Goal: Communication & Community: Answer question/provide support

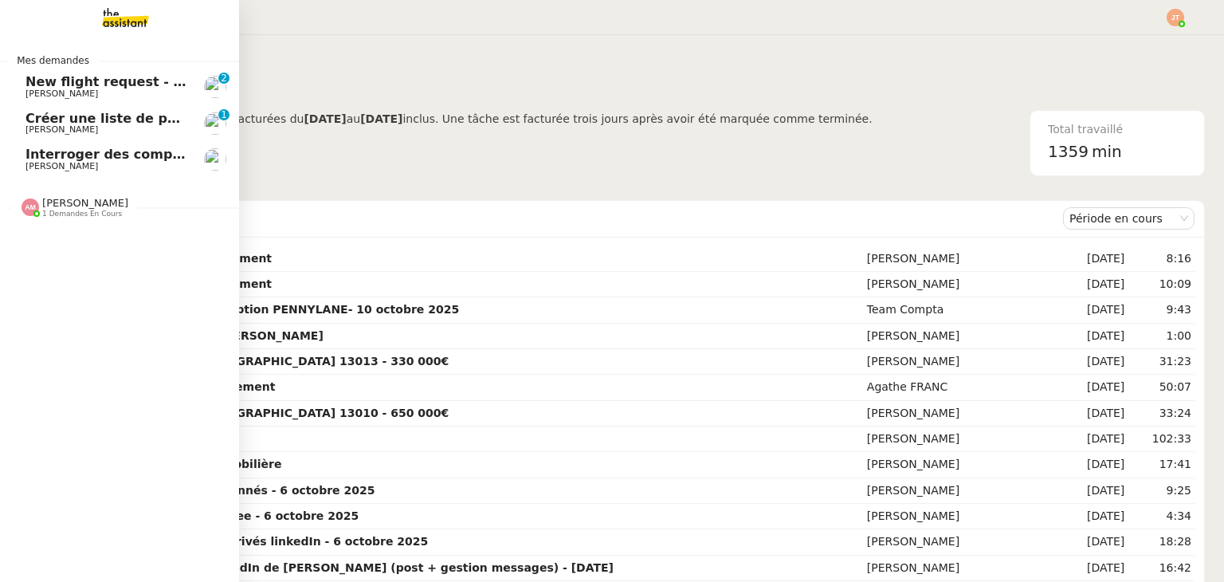
click at [57, 203] on span "[PERSON_NAME]" at bounding box center [85, 203] width 86 height 12
click at [66, 198] on span "[PERSON_NAME]" at bounding box center [85, 203] width 86 height 12
click at [107, 134] on span "[PERSON_NAME]" at bounding box center [106, 130] width 161 height 10
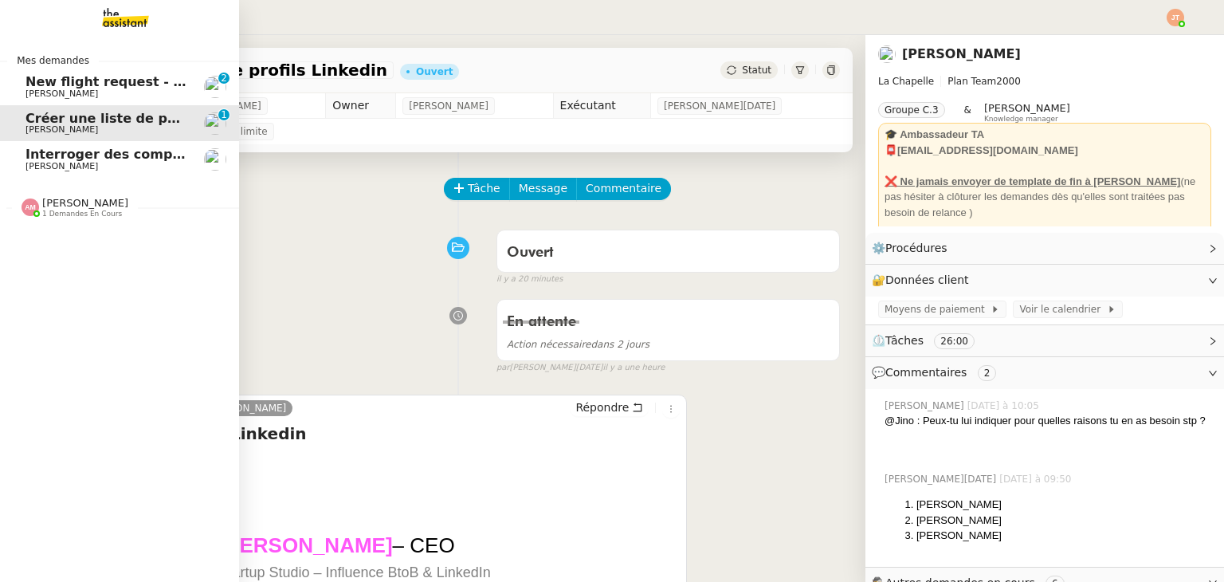
click at [108, 173] on link "Interroger des compagnies de guides de montagne [PERSON_NAME]" at bounding box center [119, 159] width 239 height 37
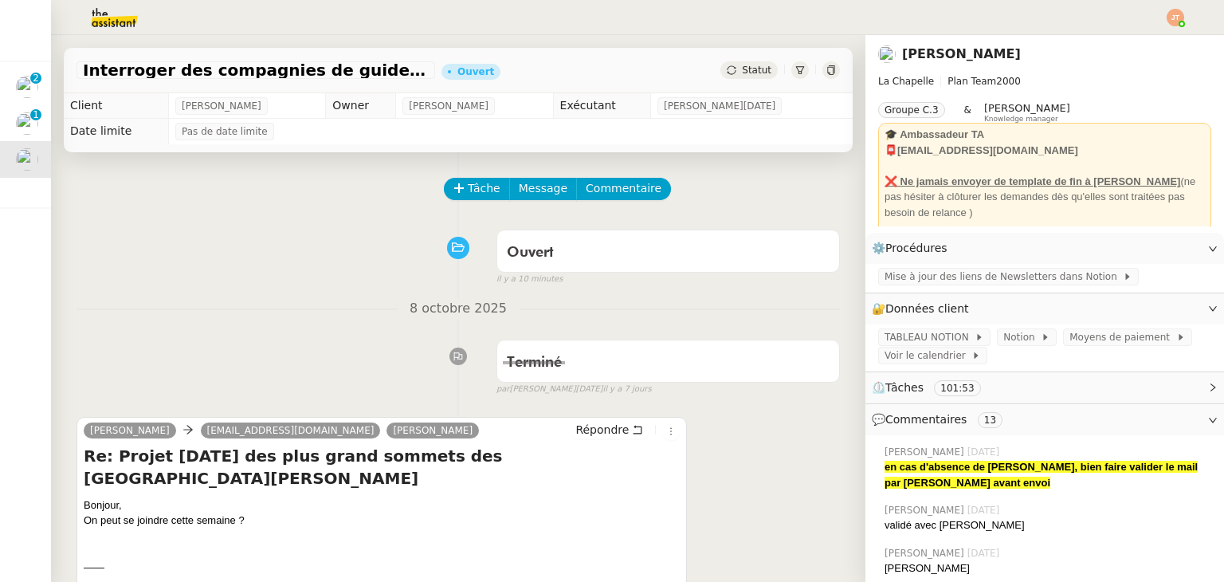
click at [721, 77] on div "Statut" at bounding box center [749, 70] width 57 height 18
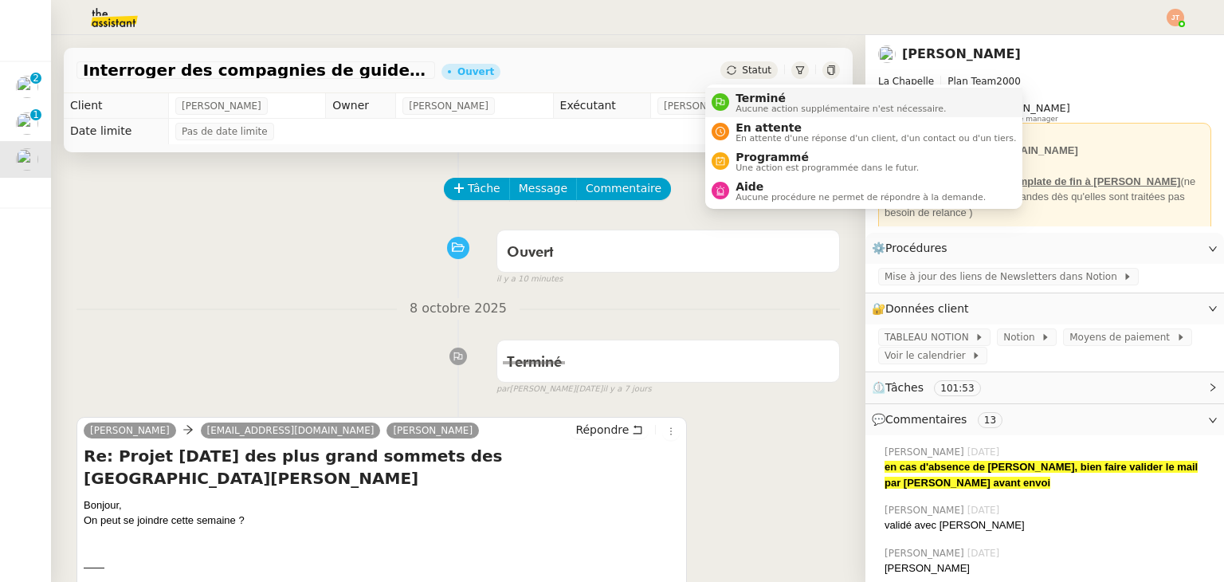
click at [727, 93] on div "Terminé Aucune action supplémentaire n'est nécessaire." at bounding box center [829, 103] width 234 height 22
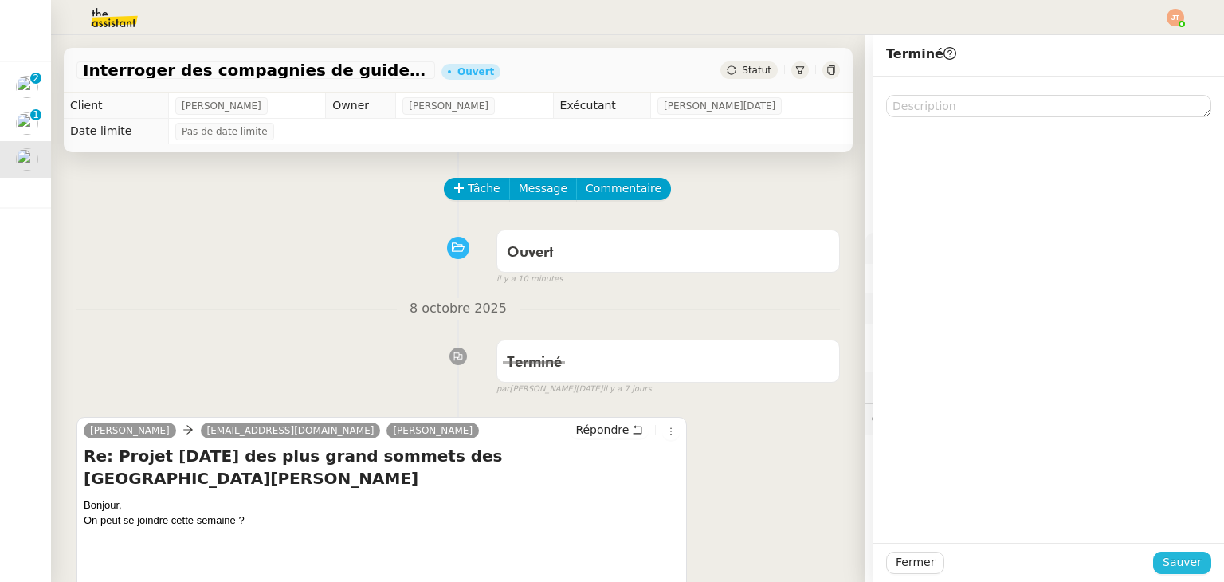
click at [1177, 564] on span "Sauver" at bounding box center [1182, 562] width 39 height 18
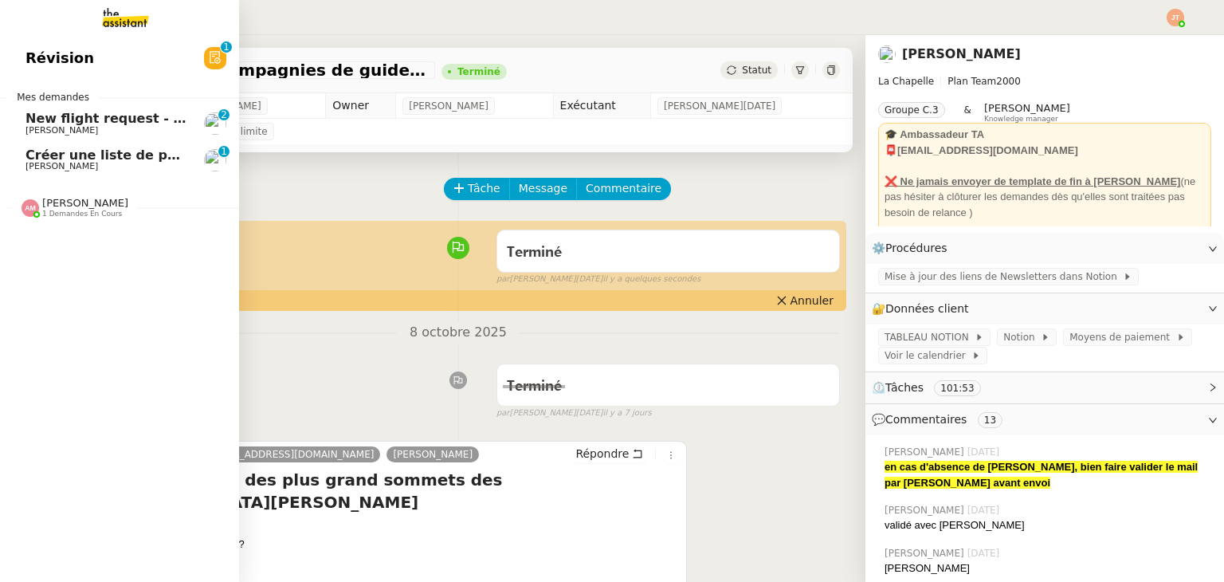
click at [47, 130] on span "[PERSON_NAME]" at bounding box center [62, 130] width 73 height 10
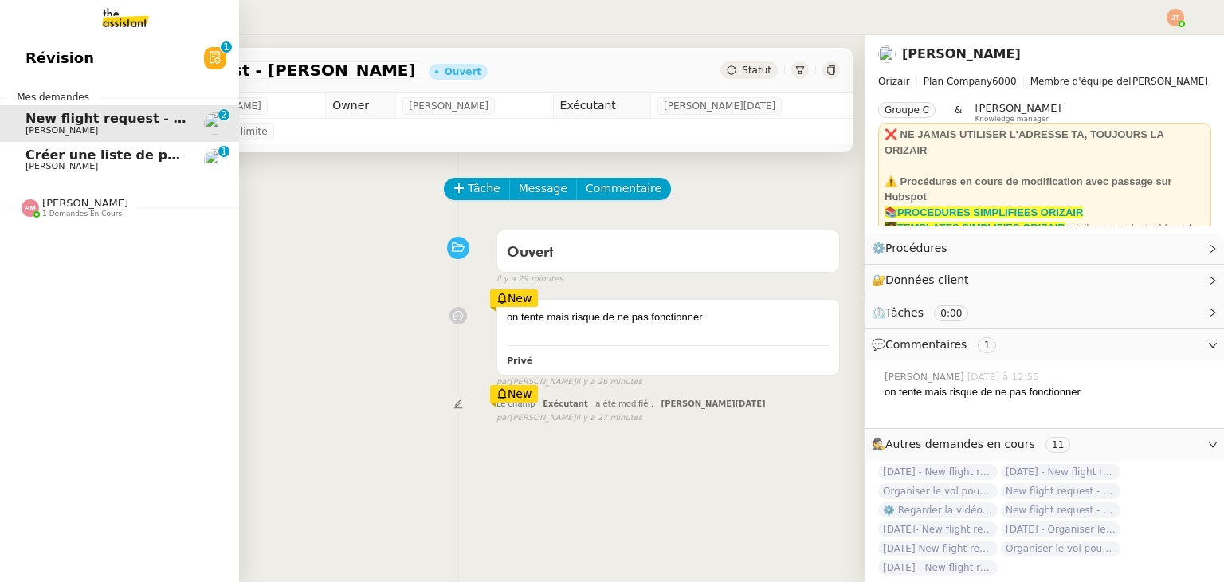
click at [53, 138] on link "New flight request - [PERSON_NAME] [PERSON_NAME] 0 1 2 3 4 5 6 7 8 9" at bounding box center [119, 123] width 239 height 37
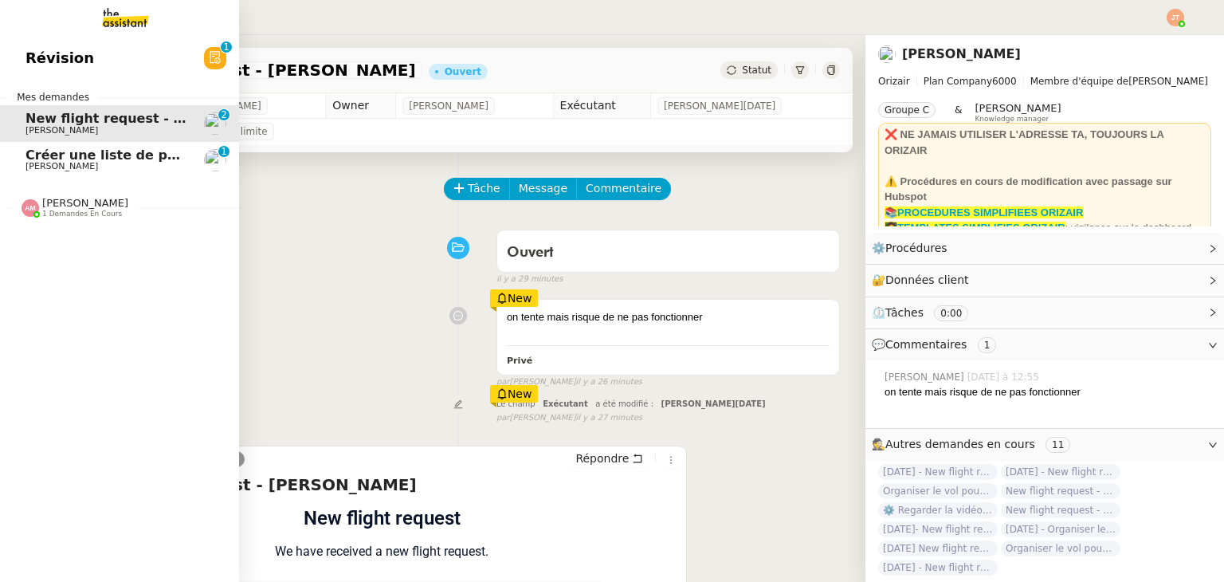
click at [65, 147] on span "Créer une liste de profils Linkedin" at bounding box center [148, 154] width 244 height 15
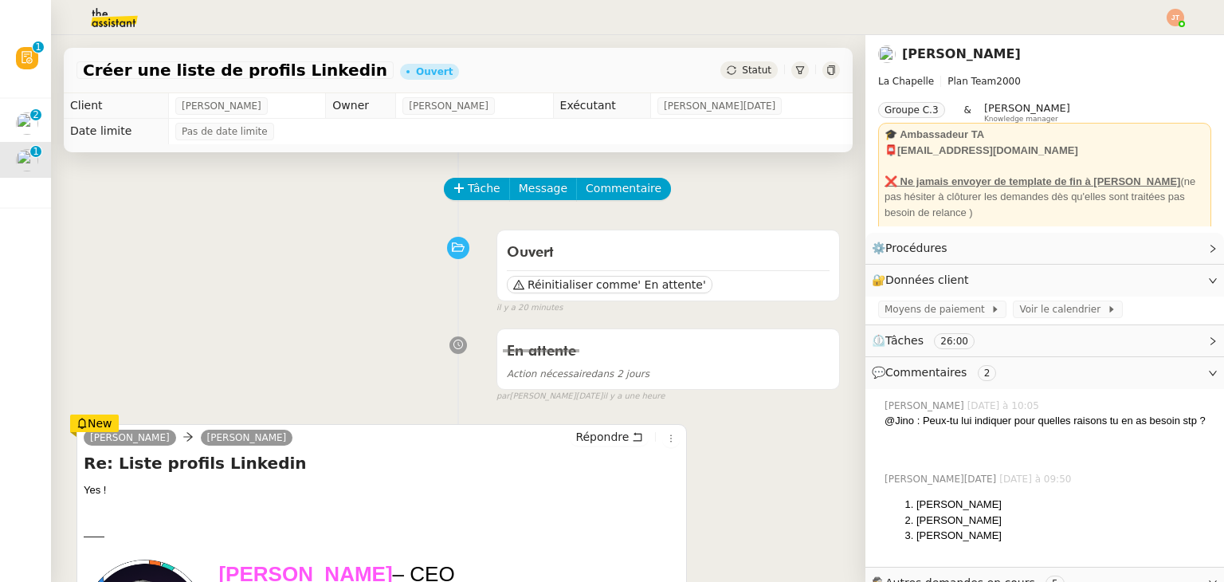
click at [742, 74] on span "Statut" at bounding box center [756, 70] width 29 height 11
click at [721, 61] on div "Statut" at bounding box center [749, 70] width 57 height 18
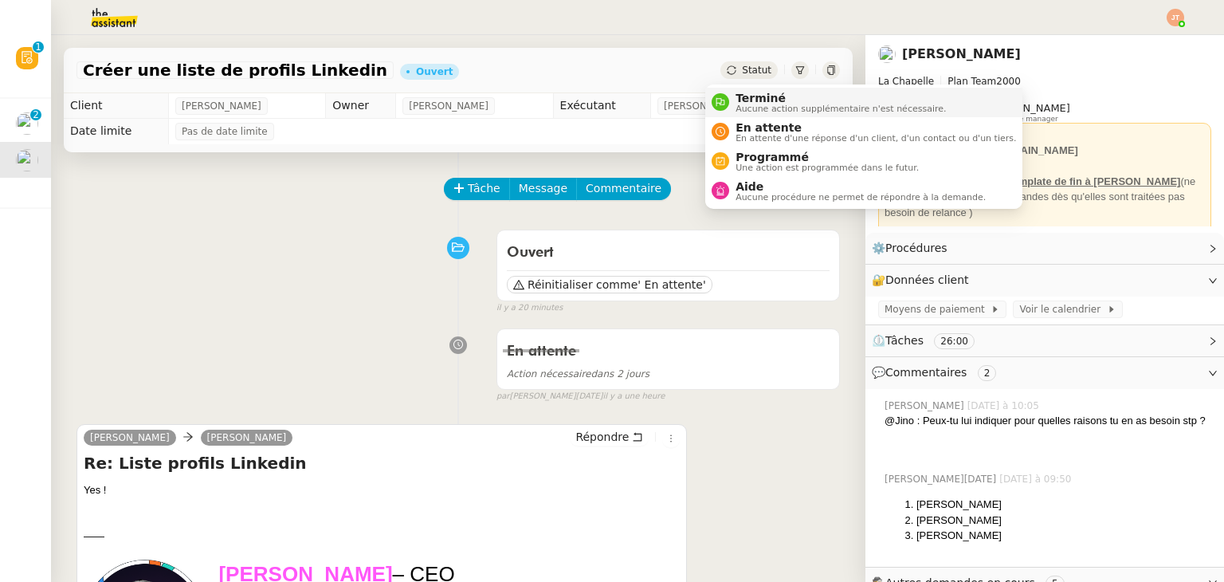
click at [736, 109] on span "Aucune action supplémentaire n'est nécessaire." at bounding box center [841, 108] width 210 height 9
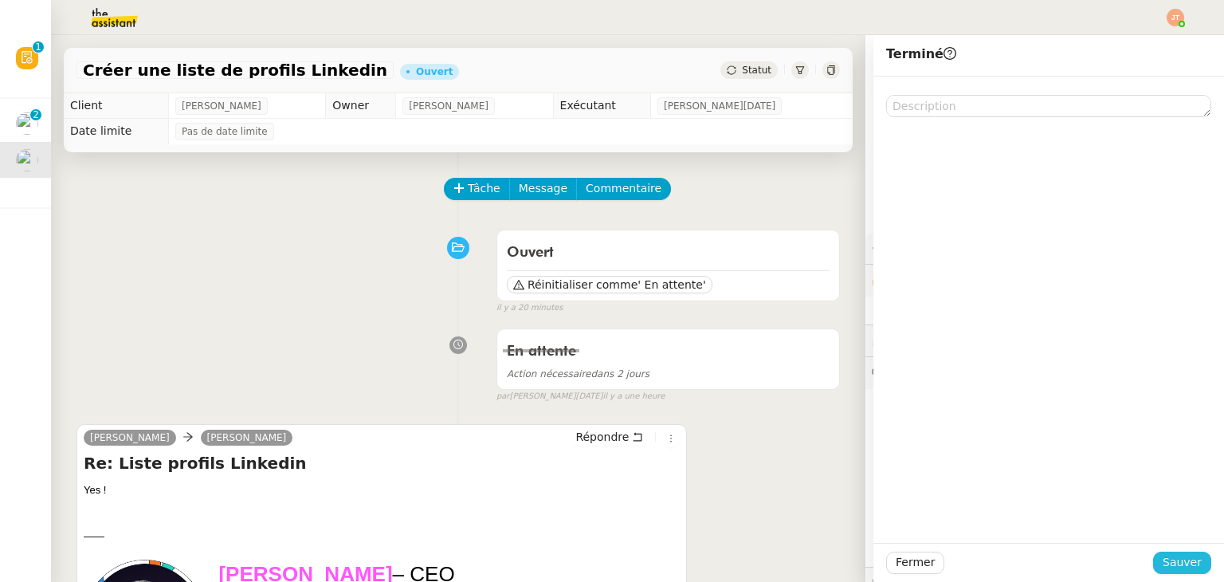
click at [1171, 556] on span "Sauver" at bounding box center [1182, 562] width 39 height 18
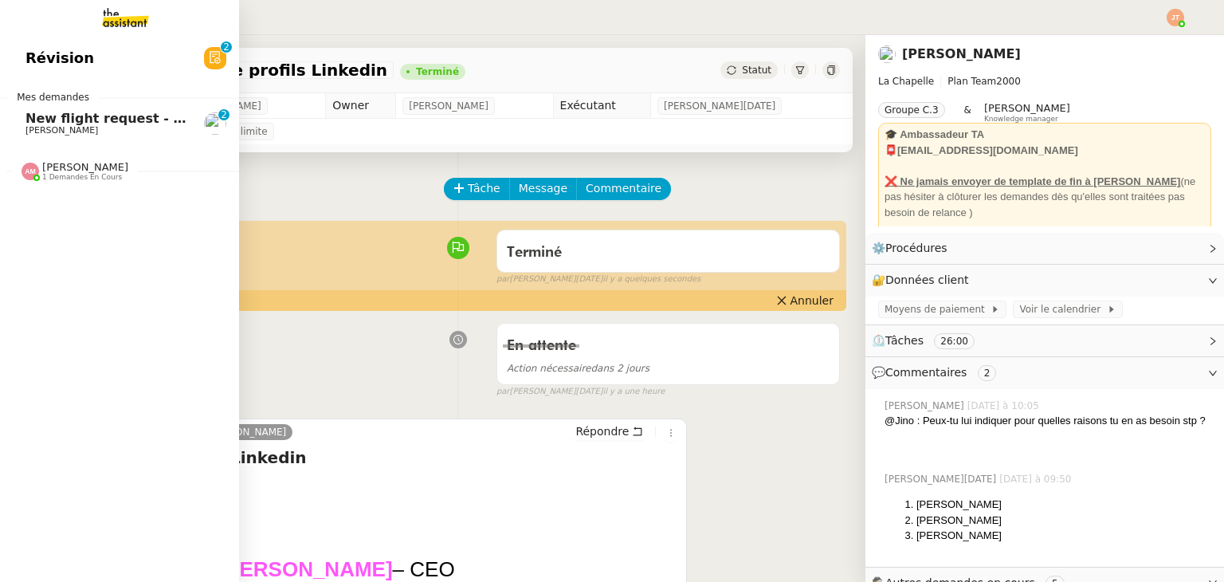
click at [51, 118] on span "New flight request - [PERSON_NAME]" at bounding box center [159, 118] width 266 height 15
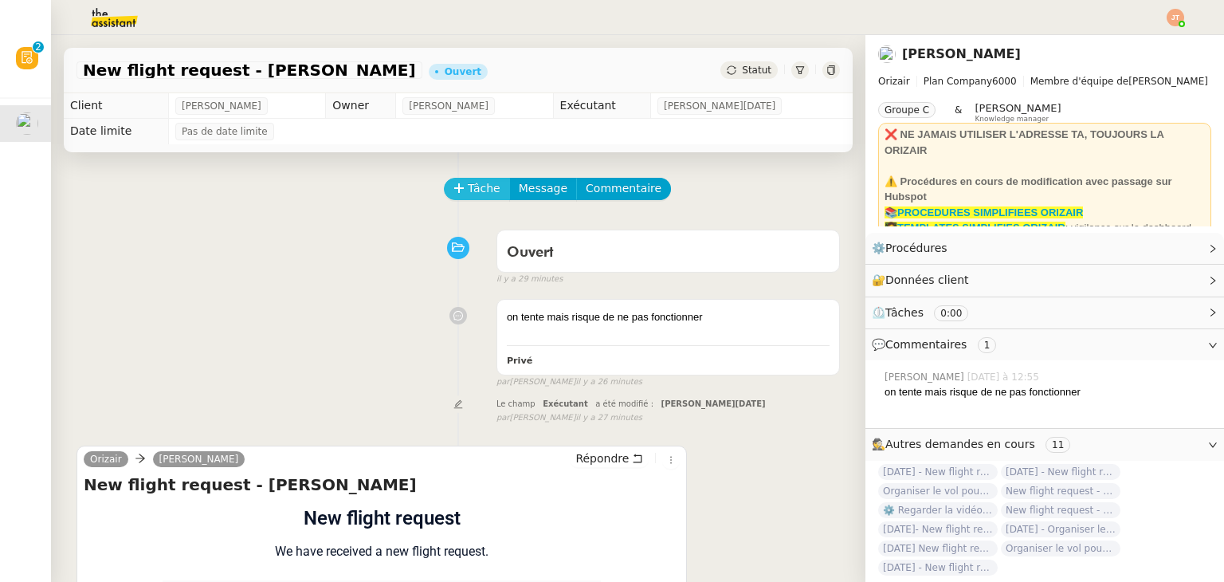
click at [475, 186] on span "Tâche" at bounding box center [484, 188] width 33 height 18
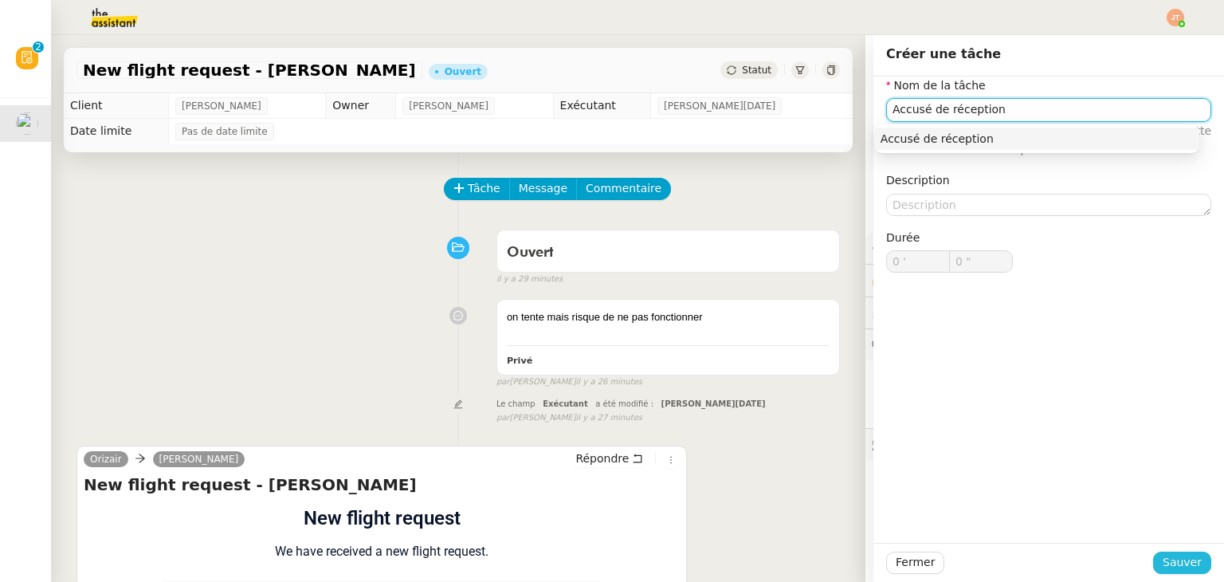
type input "Accusé de réception"
click at [1163, 556] on span "Sauver" at bounding box center [1182, 562] width 39 height 18
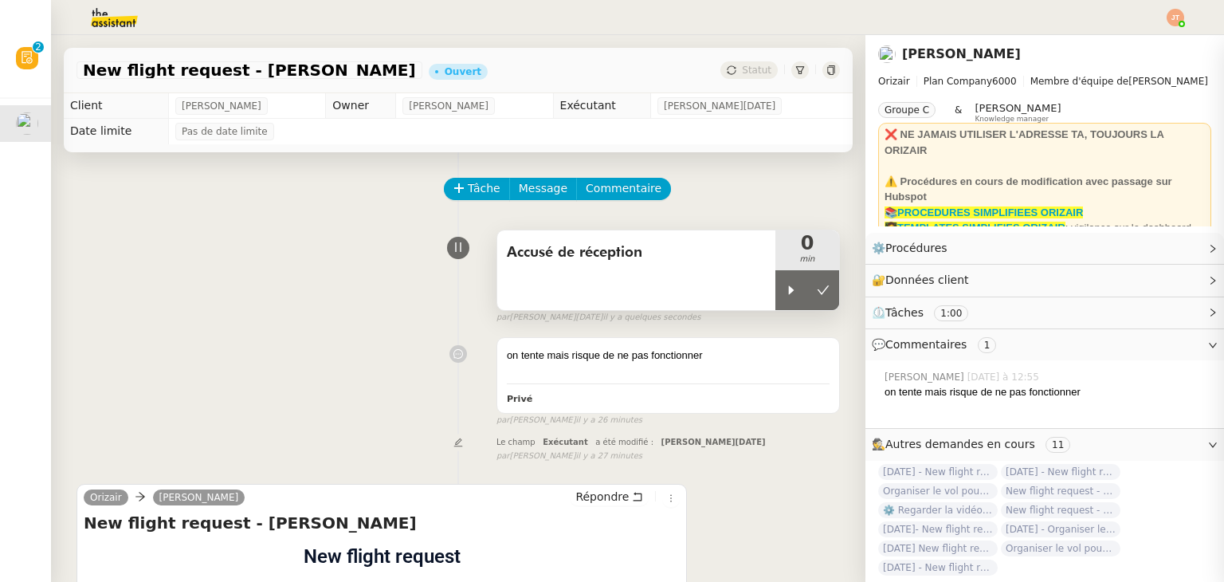
click at [752, 305] on div "Accusé de réception" at bounding box center [636, 270] width 278 height 80
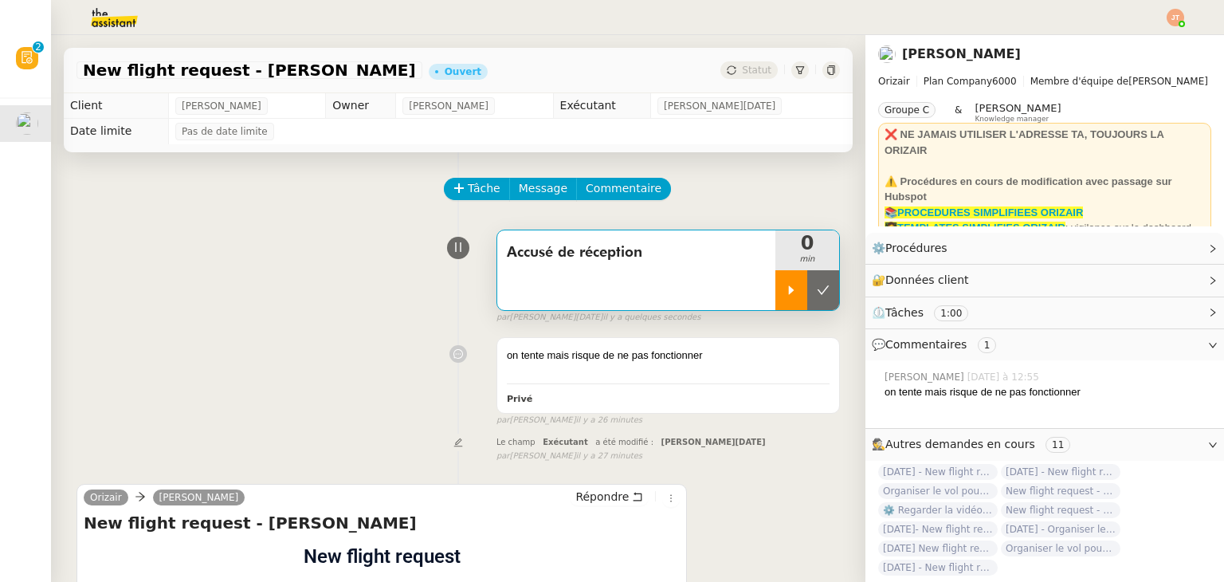
click at [776, 297] on div at bounding box center [792, 290] width 32 height 40
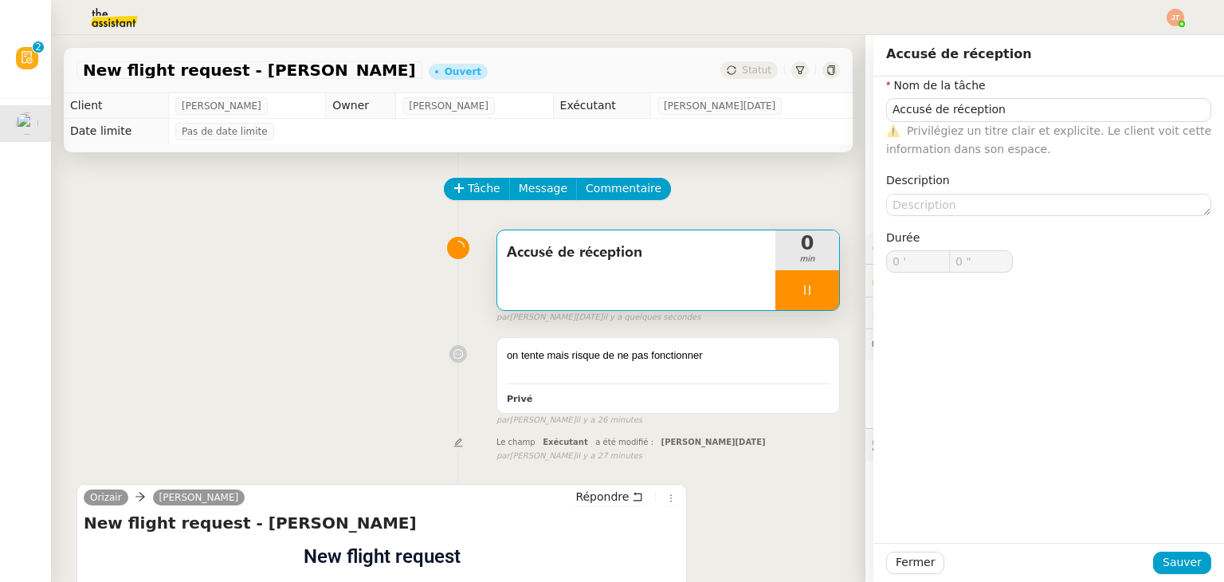
type input "Accusé de réception"
type input "0 '"
type input "0 ""
type input "Accusé de réception"
type input "0 '"
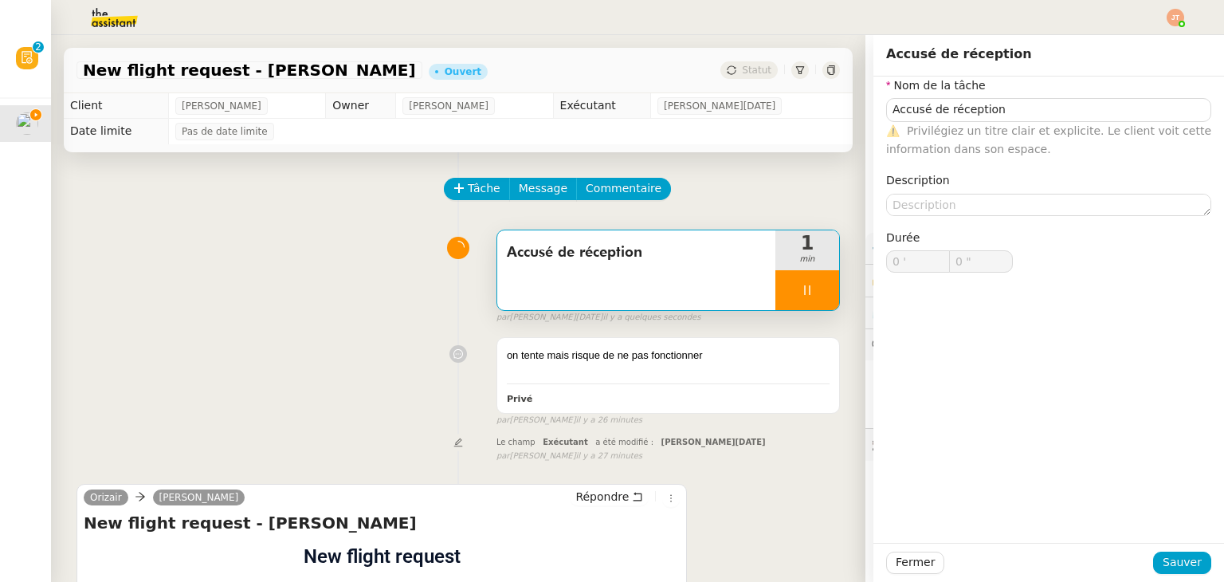
type input "1 ""
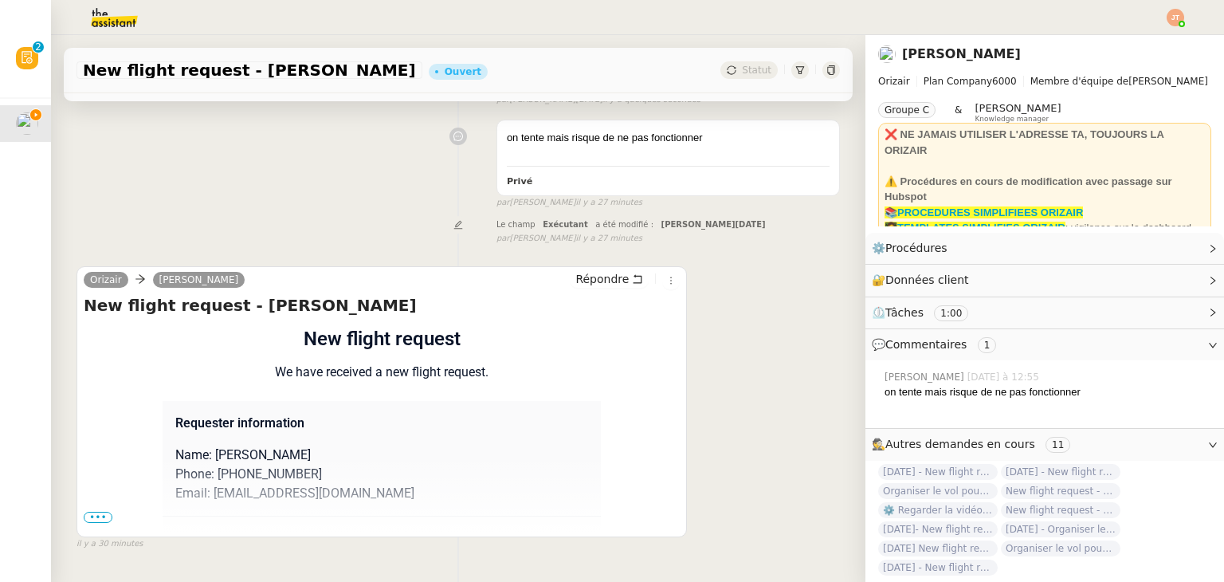
scroll to position [273, 0]
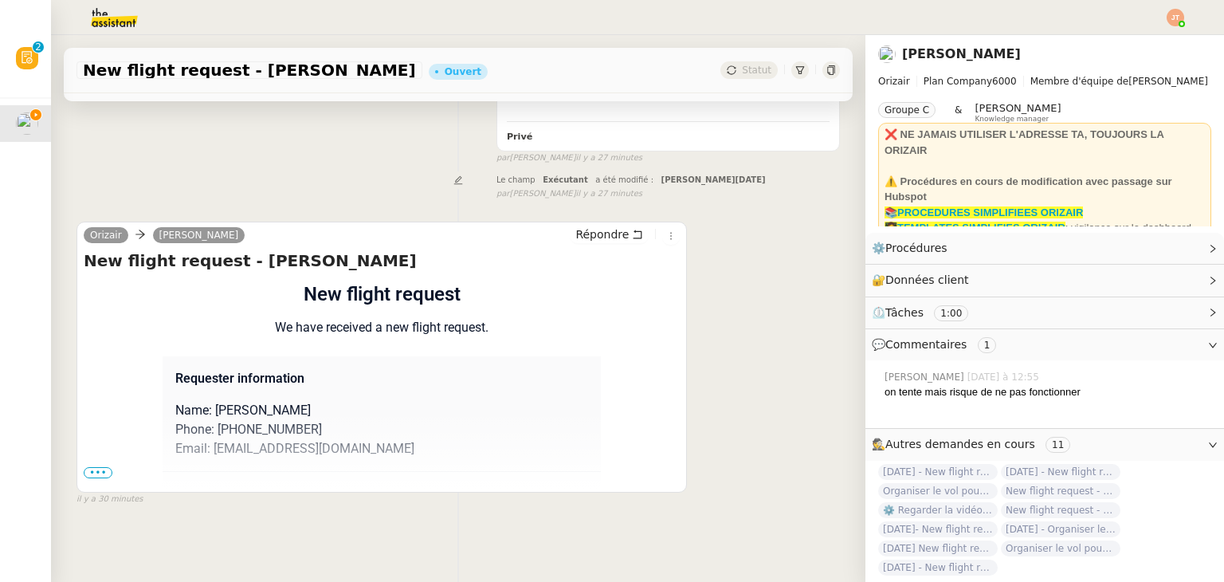
click at [92, 467] on span "•••" at bounding box center [98, 472] width 29 height 11
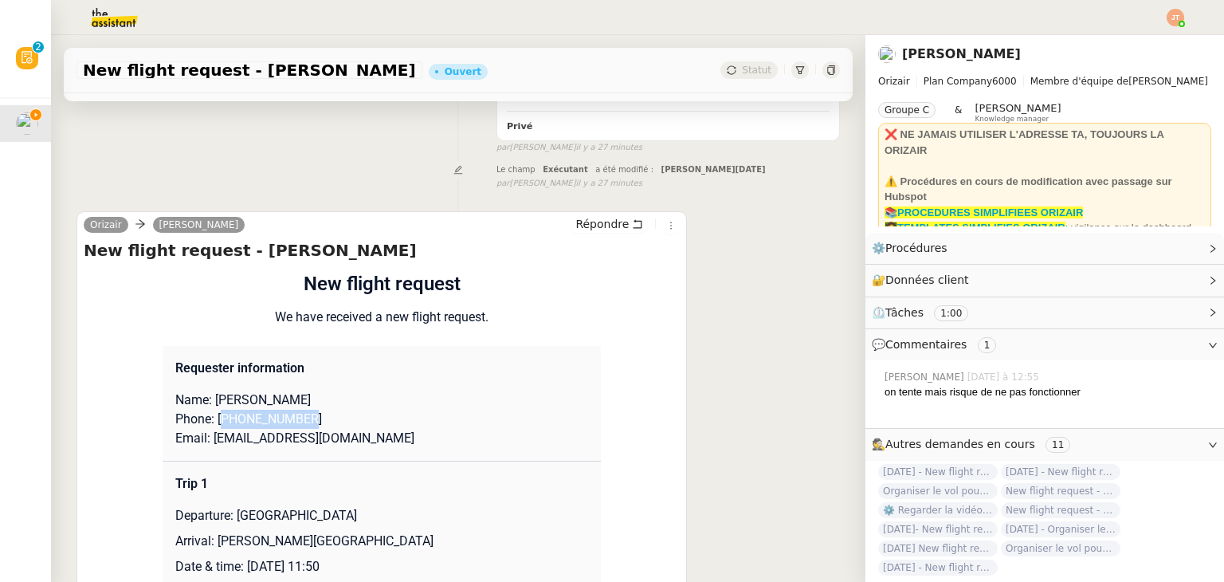
drag, startPoint x: 309, startPoint y: 418, endPoint x: 214, endPoint y: 422, distance: 94.9
click at [214, 422] on p "Phone: [PHONE_NUMBER]" at bounding box center [381, 419] width 413 height 19
copy p "447593258641"
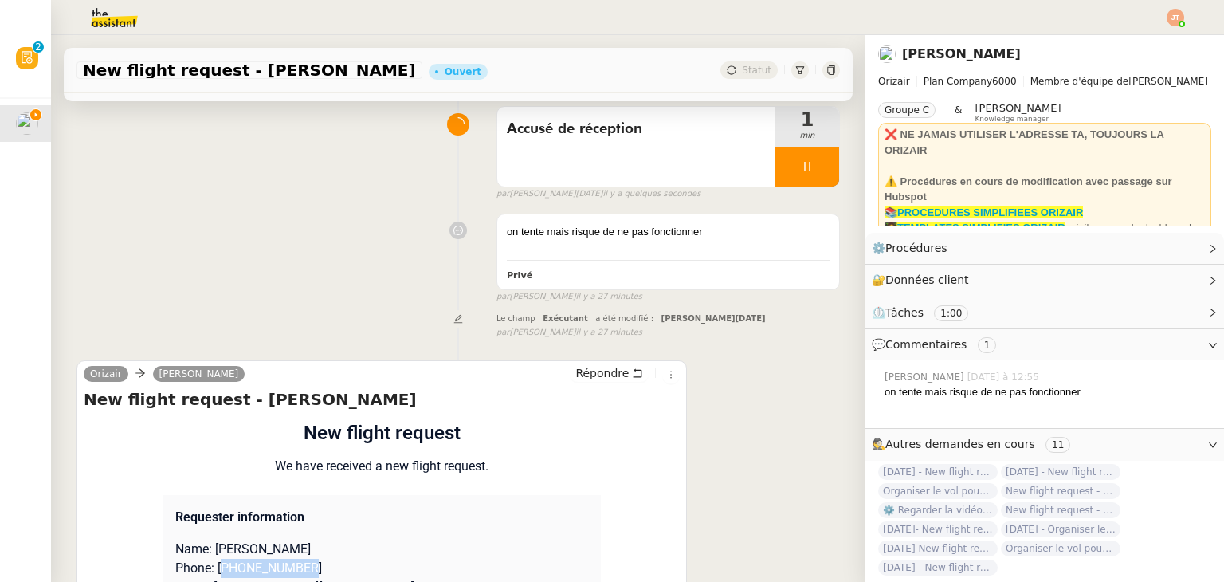
scroll to position [352, 0]
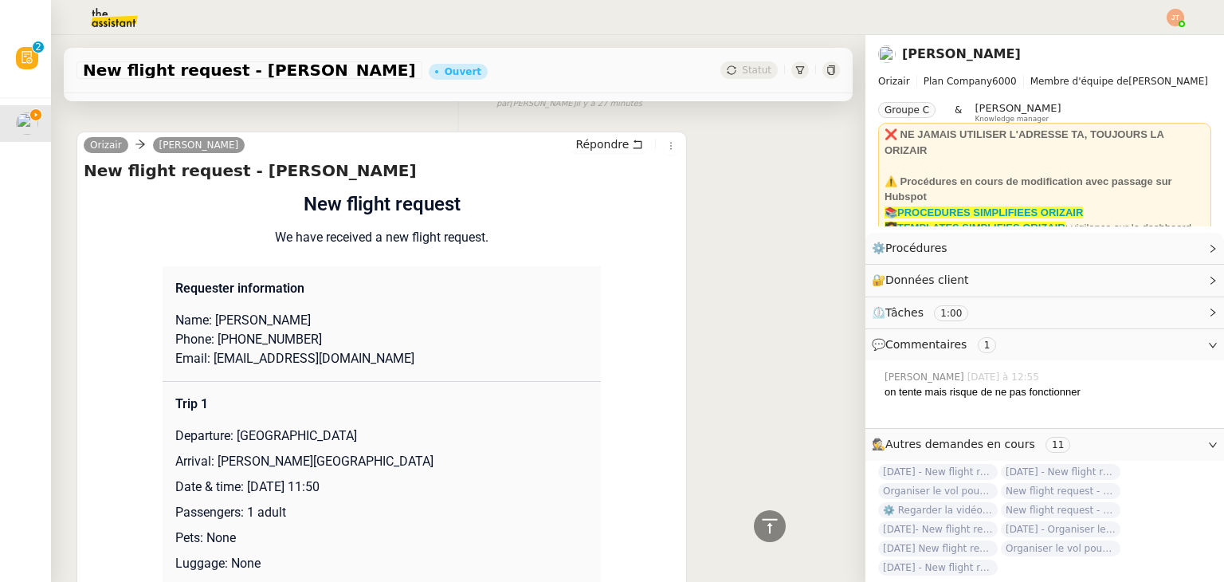
drag, startPoint x: 341, startPoint y: 369, endPoint x: 330, endPoint y: 370, distance: 11.2
click at [330, 370] on td "Requester information Name: [PERSON_NAME] Phone: [PHONE_NUMBER] Email: [EMAIL_A…" at bounding box center [382, 324] width 438 height 116
drag, startPoint x: 336, startPoint y: 361, endPoint x: 204, endPoint y: 367, distance: 132.5
click at [204, 367] on p "Email: [EMAIL_ADDRESS][DOMAIN_NAME]" at bounding box center [381, 358] width 413 height 19
copy p "[EMAIL_ADDRESS][DOMAIN_NAME]"
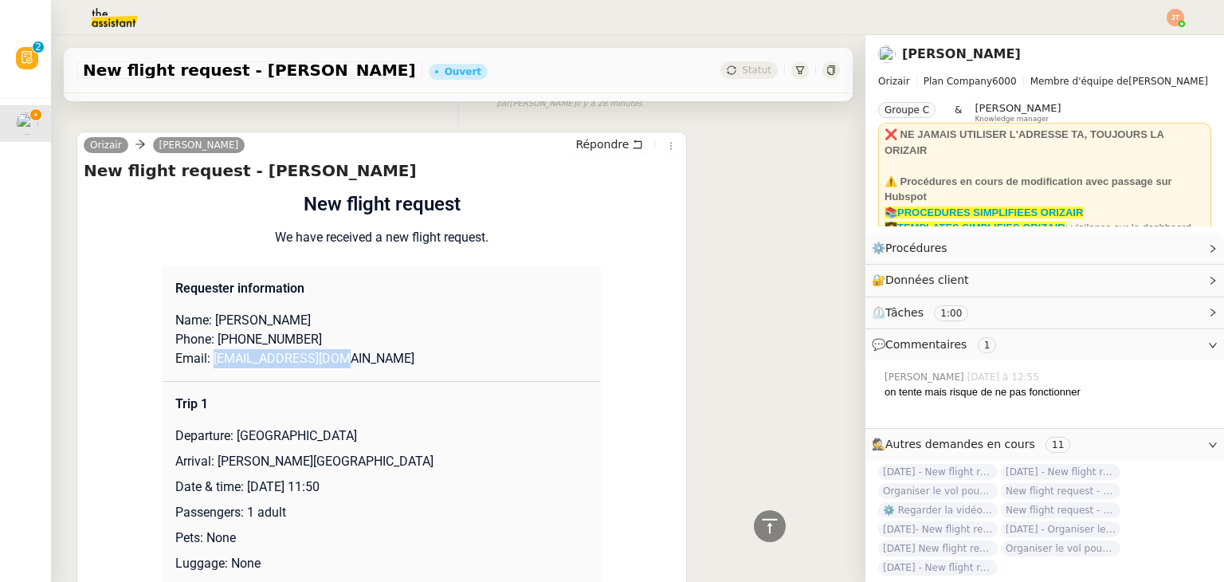
drag, startPoint x: 377, startPoint y: 434, endPoint x: 229, endPoint y: 438, distance: 148.3
click at [229, 438] on p "Departure: [GEOGRAPHIC_DATA]" at bounding box center [381, 435] width 413 height 19
copy p "[GEOGRAPHIC_DATA]"
drag, startPoint x: 425, startPoint y: 463, endPoint x: 212, endPoint y: 468, distance: 212.9
click at [212, 468] on p "Arrival: [PERSON_NAME][GEOGRAPHIC_DATA]" at bounding box center [381, 461] width 413 height 19
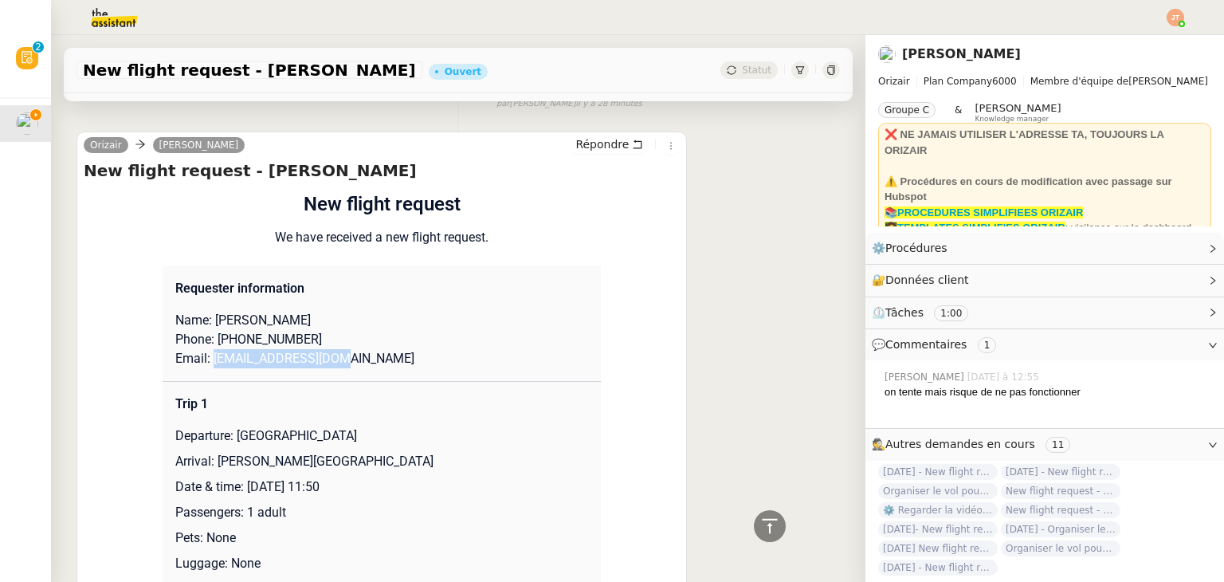
copy p "[PERSON_NAME][GEOGRAPHIC_DATA]"
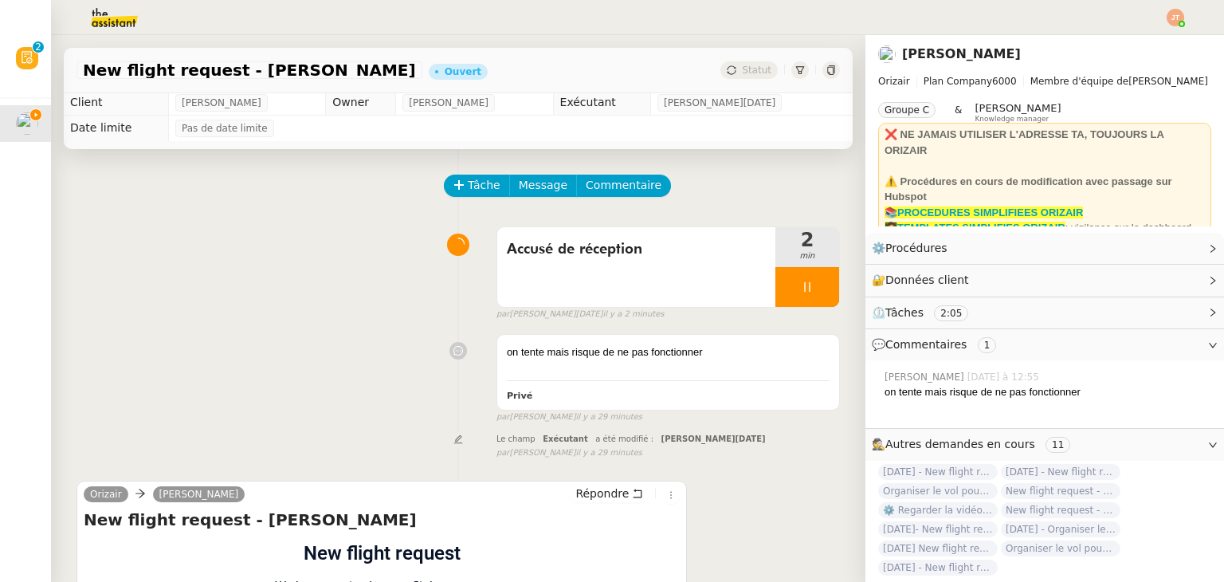
scroll to position [0, 0]
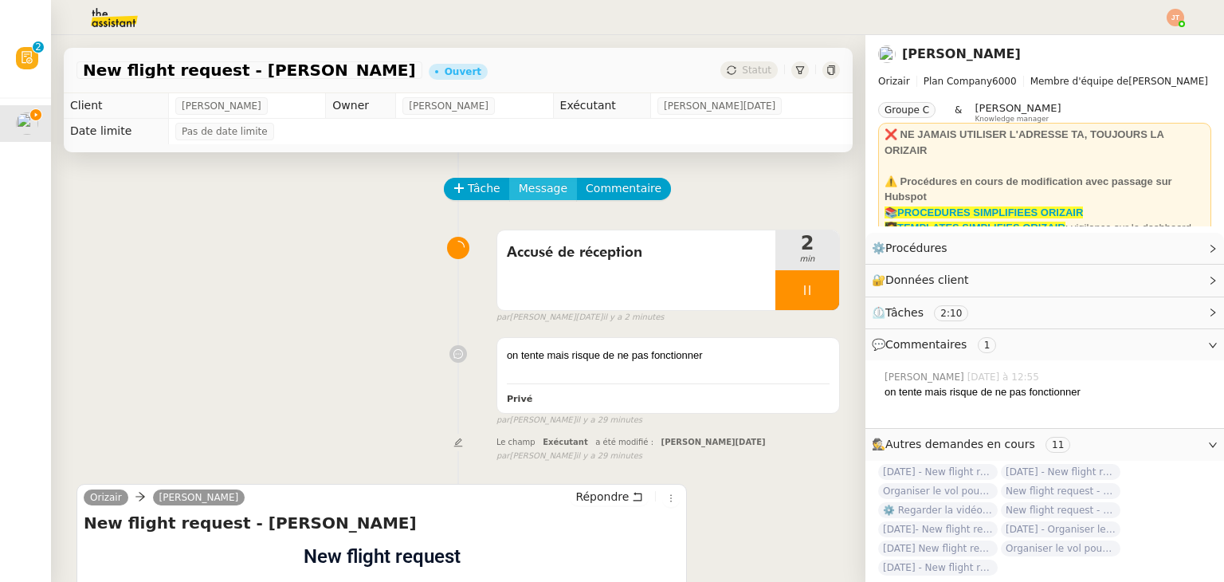
click at [529, 193] on span "Message" at bounding box center [543, 188] width 49 height 18
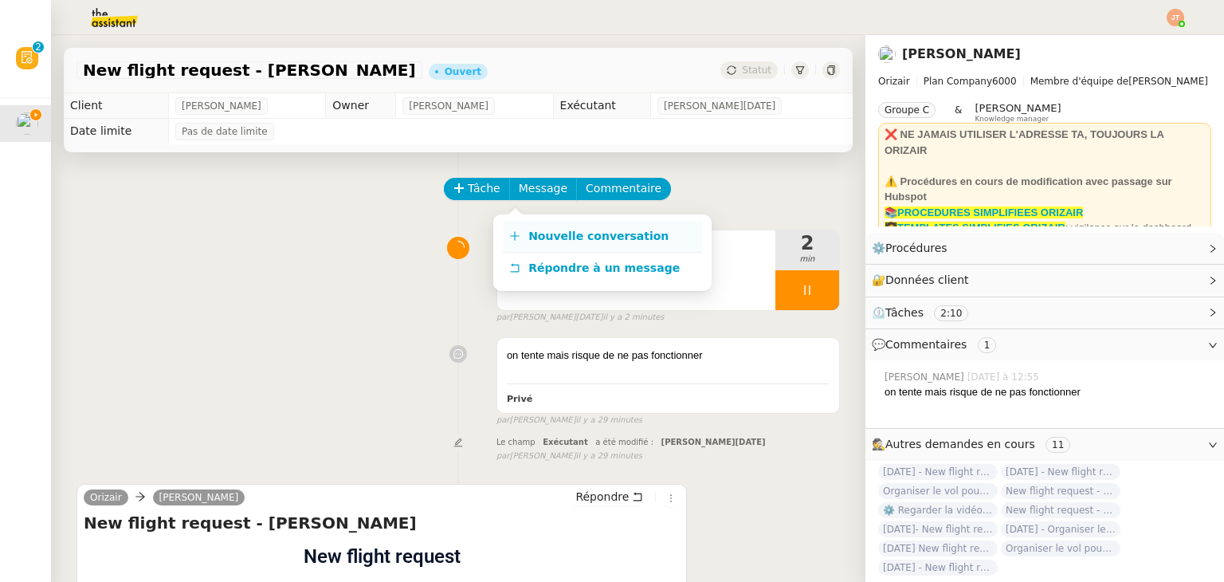
click at [559, 238] on span "Nouvelle conversation" at bounding box center [598, 236] width 140 height 13
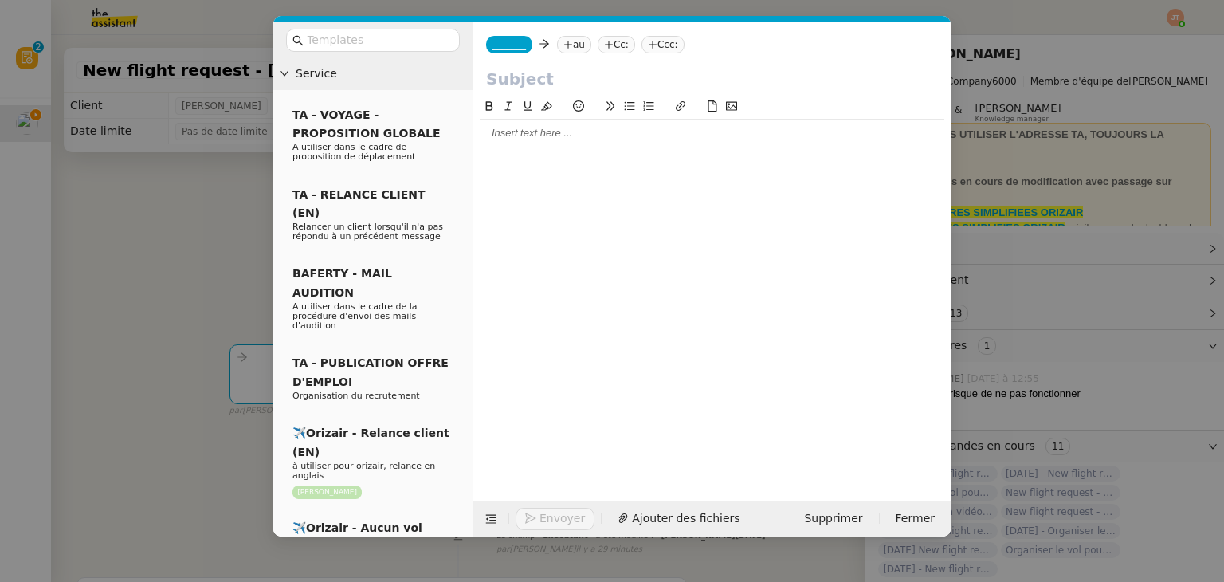
click at [654, 49] on nz-tag "Ccc:" at bounding box center [663, 45] width 43 height 18
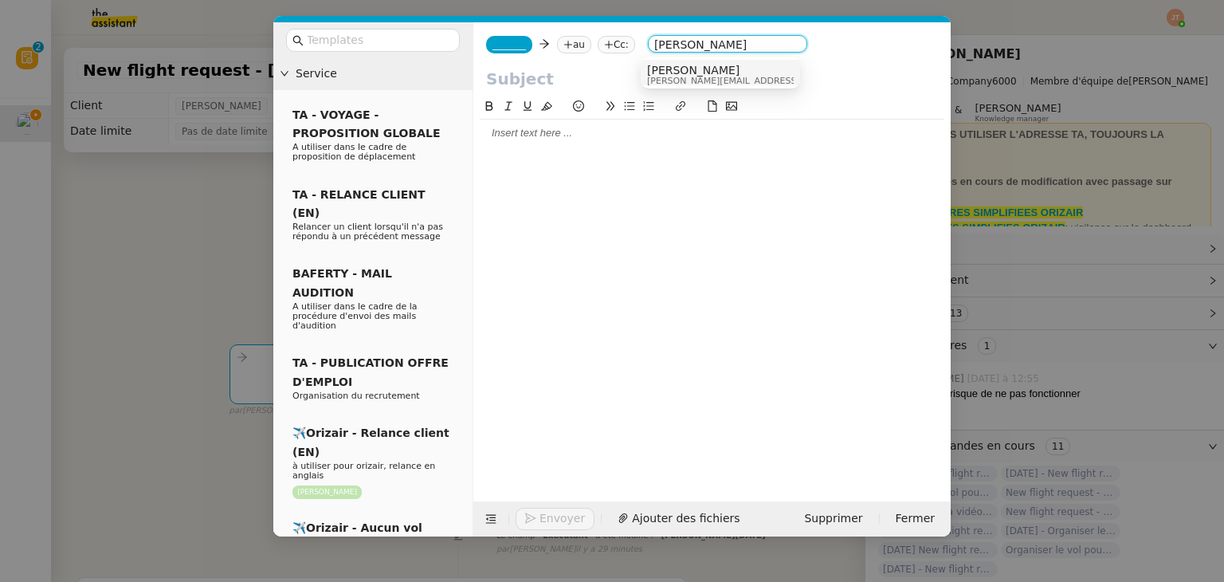
type input "[PERSON_NAME]"
click at [678, 69] on span "[PERSON_NAME]" at bounding box center [760, 70] width 226 height 13
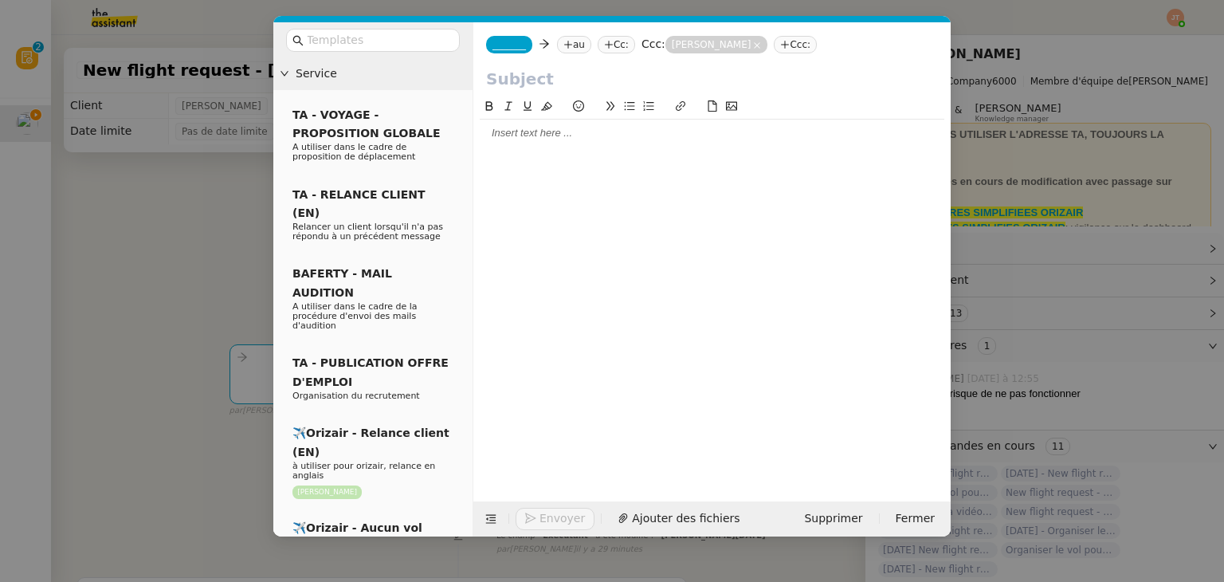
click at [511, 42] on span "_______" at bounding box center [509, 44] width 33 height 11
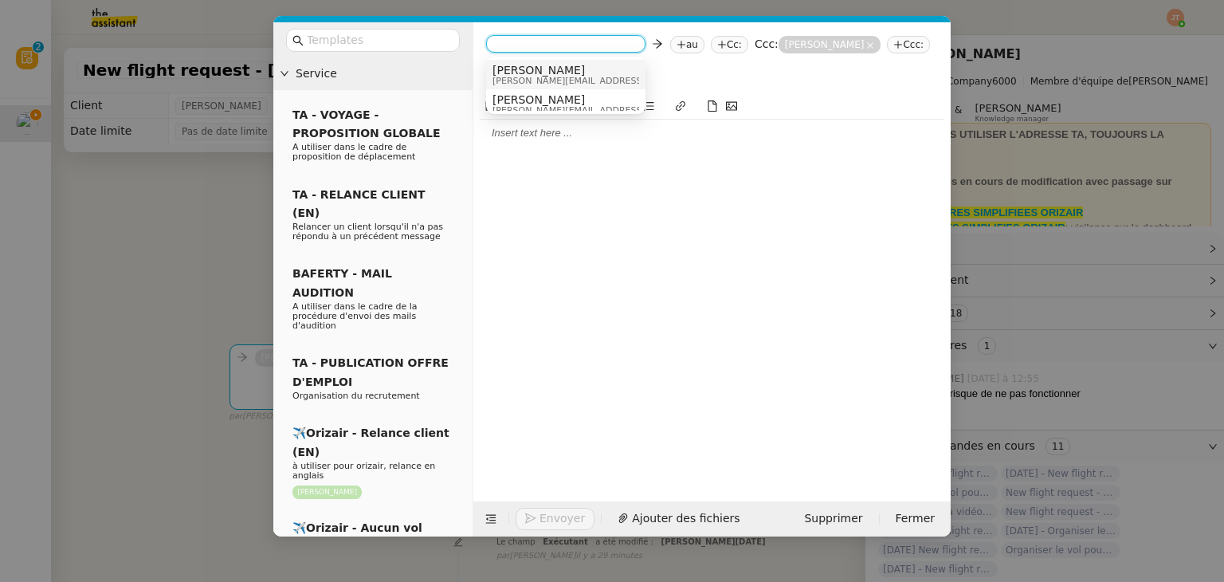
click at [527, 77] on span "[PERSON_NAME][EMAIL_ADDRESS][DOMAIN_NAME]" at bounding box center [606, 81] width 226 height 9
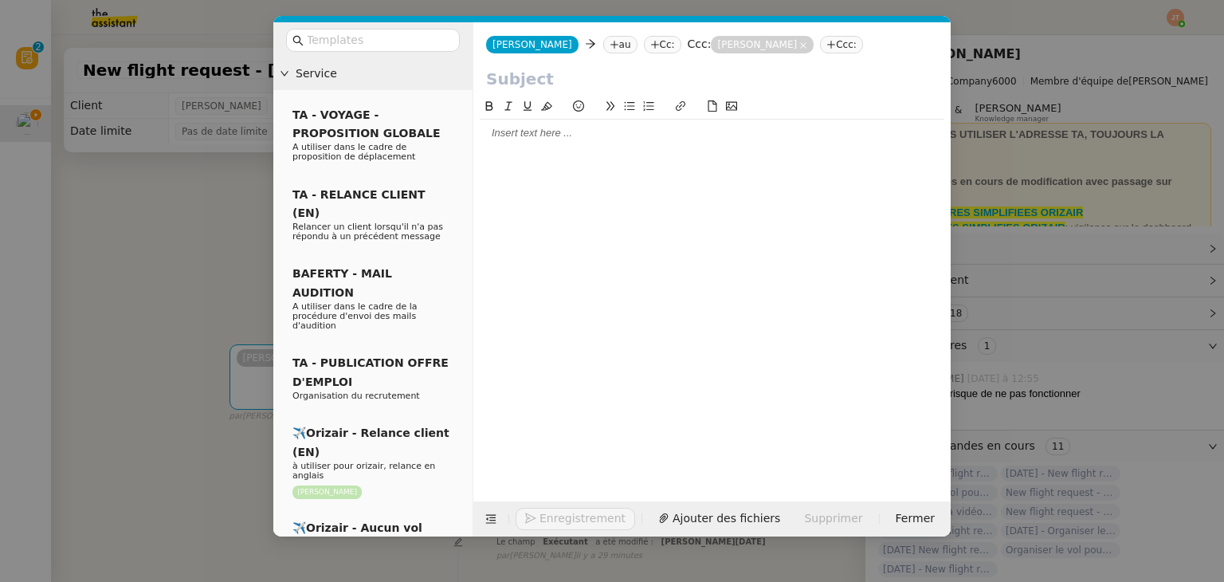
click at [140, 309] on nz-modal-container "Service TA - VOYAGE - PROPOSITION GLOBALE A utiliser dans le cadre de propositi…" at bounding box center [612, 291] width 1224 height 582
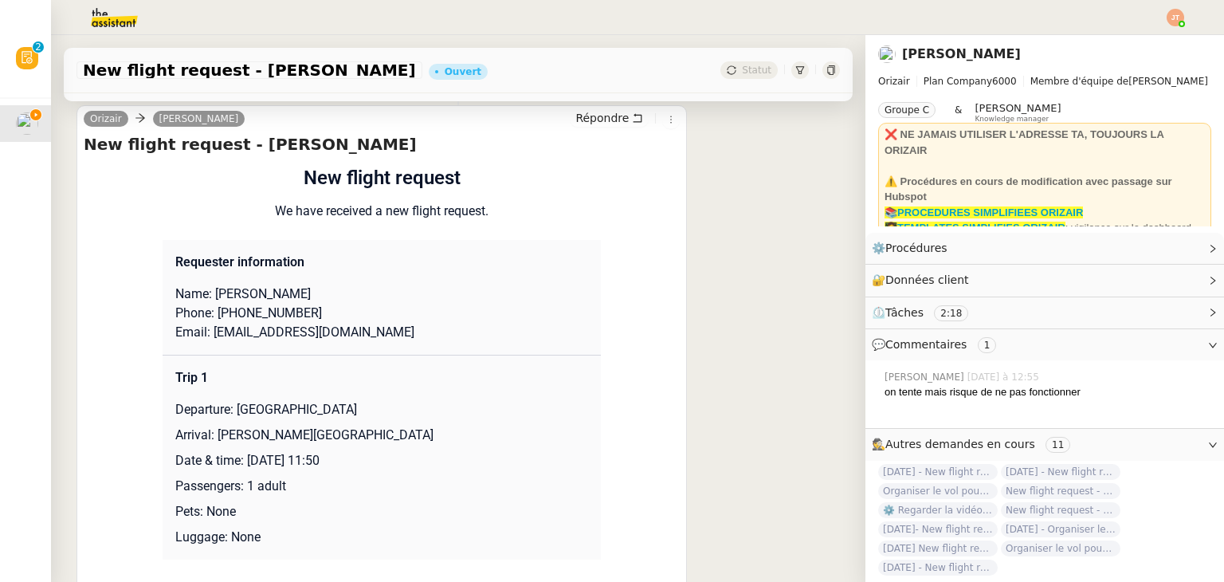
scroll to position [478, 0]
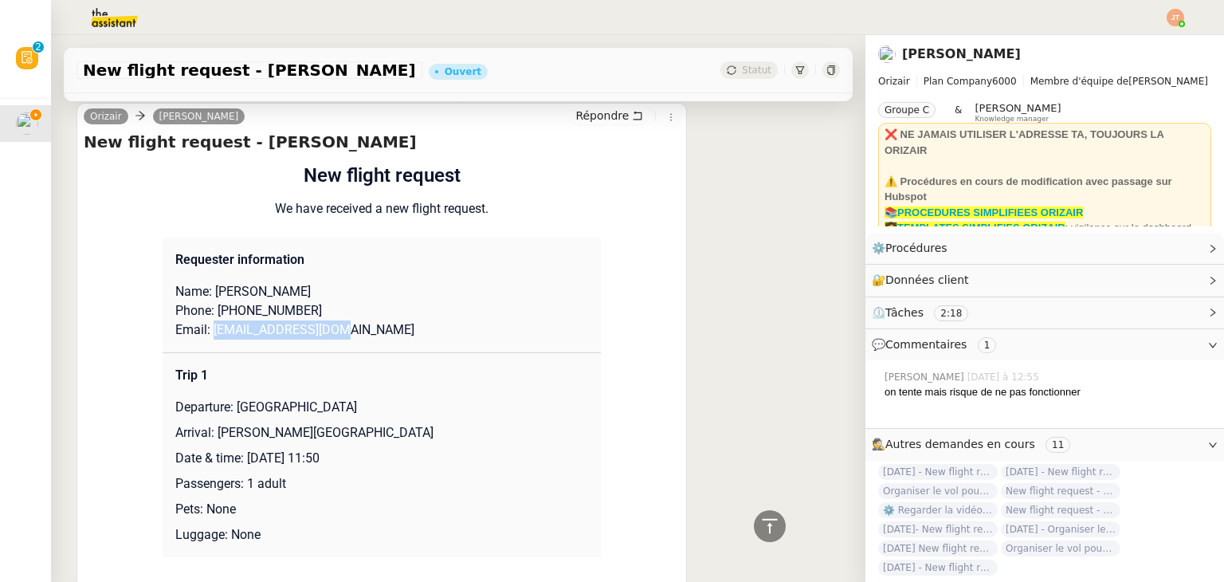
drag, startPoint x: 272, startPoint y: 337, endPoint x: 202, endPoint y: 339, distance: 70.2
click at [202, 339] on p "Email: [EMAIL_ADDRESS][DOMAIN_NAME]" at bounding box center [381, 329] width 413 height 19
copy p "[EMAIL_ADDRESS][DOMAIN_NAME]"
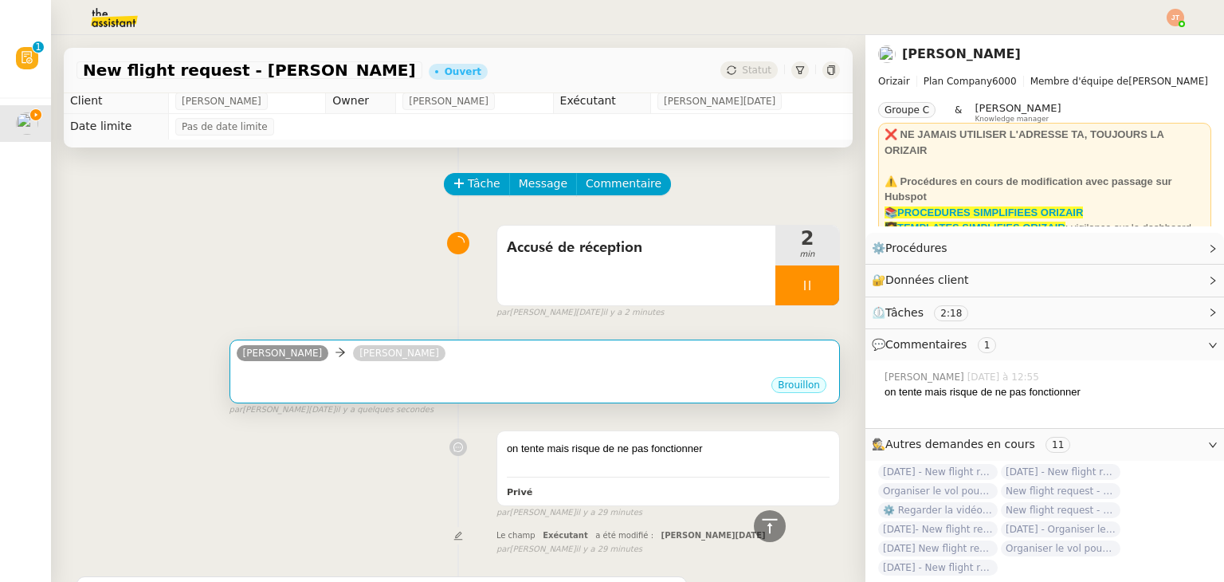
scroll to position [0, 0]
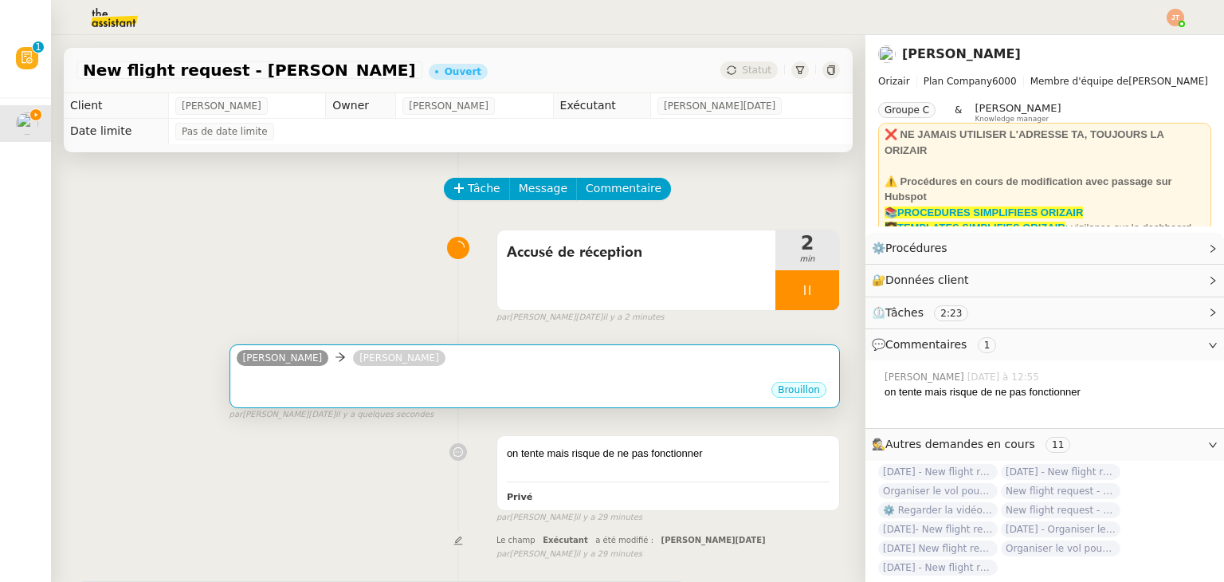
click at [446, 378] on div "•••" at bounding box center [535, 376] width 596 height 8
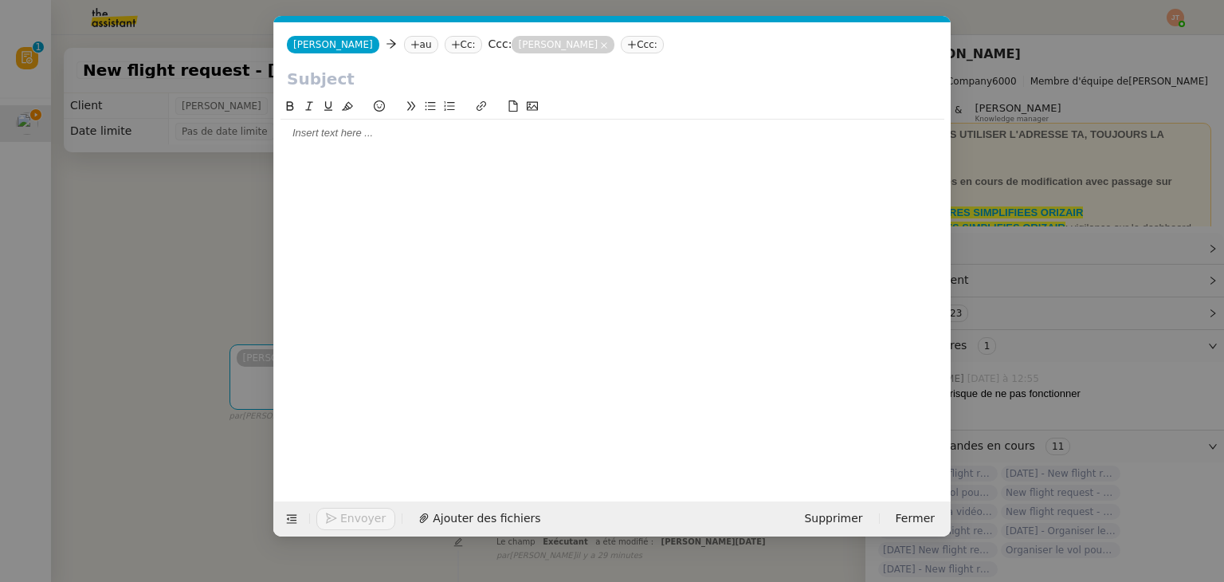
scroll to position [0, 33]
click at [404, 50] on nz-tag "au" at bounding box center [421, 45] width 34 height 18
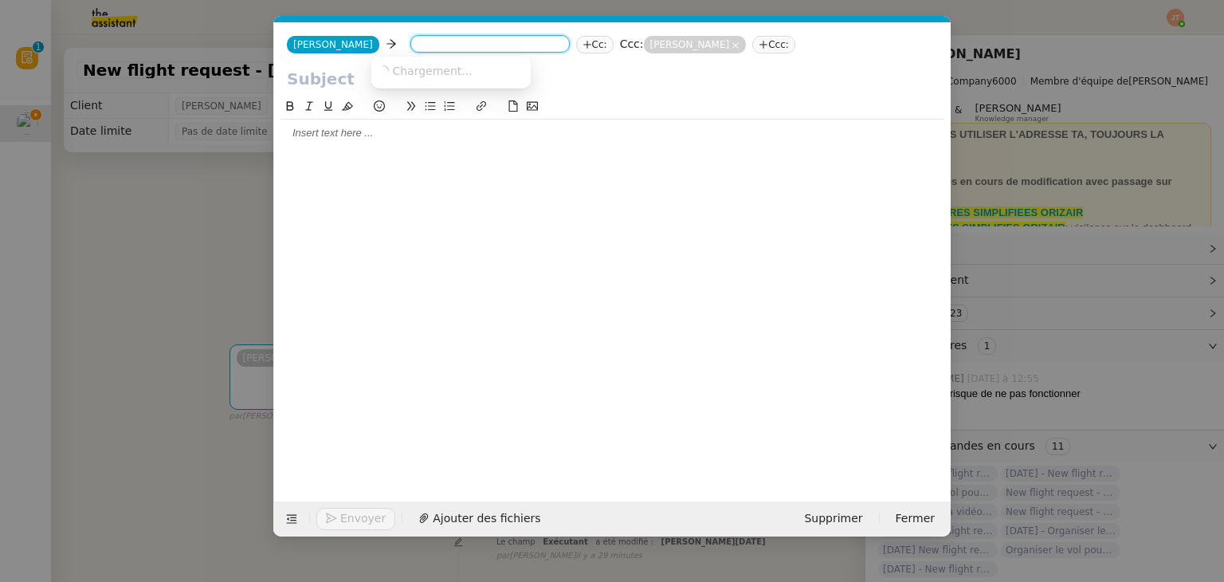
paste input "[EMAIL_ADDRESS][DOMAIN_NAME]"
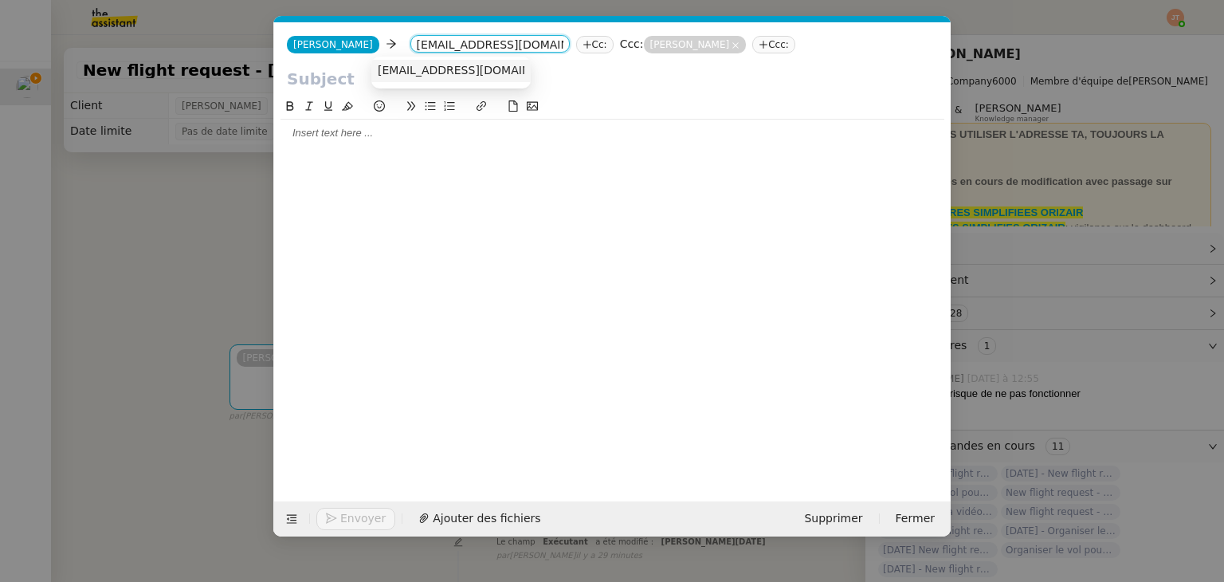
type input "[EMAIL_ADDRESS][DOMAIN_NAME]"
click at [395, 74] on span "[EMAIL_ADDRESS][DOMAIN_NAME]" at bounding box center [475, 70] width 195 height 13
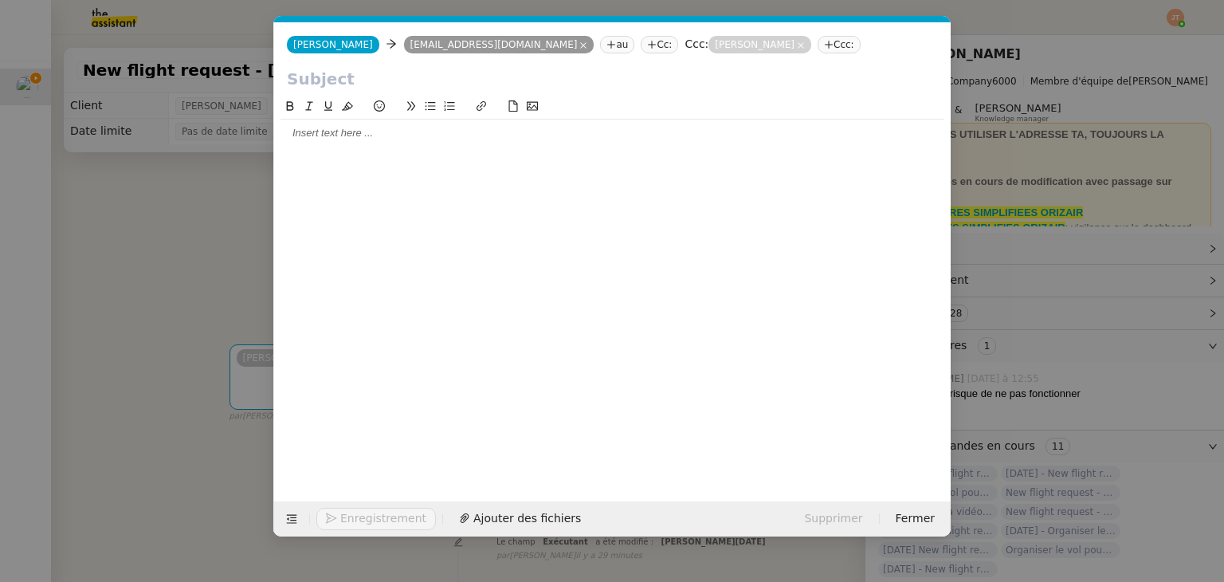
click at [164, 177] on nz-modal-container "Service TA - VOYAGE - PROPOSITION GLOBALE A utiliser dans le cadre de propositi…" at bounding box center [612, 291] width 1224 height 582
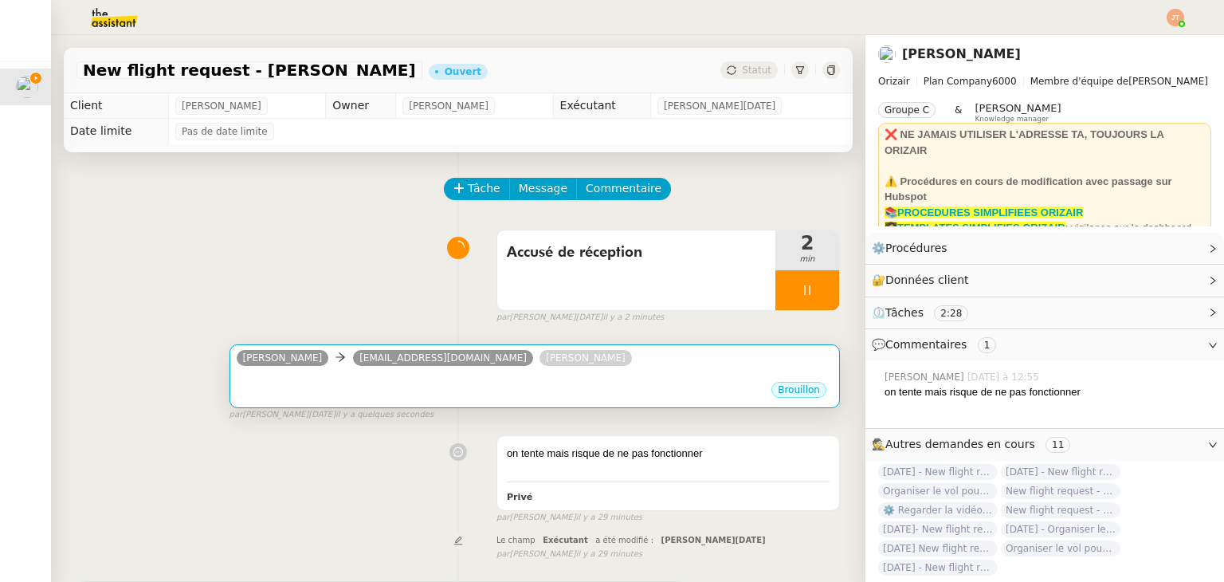
click at [366, 372] on div "[PERSON_NAME] [EMAIL_ADDRESS][DOMAIN_NAME] [PERSON_NAME]" at bounding box center [438, 360] width 402 height 24
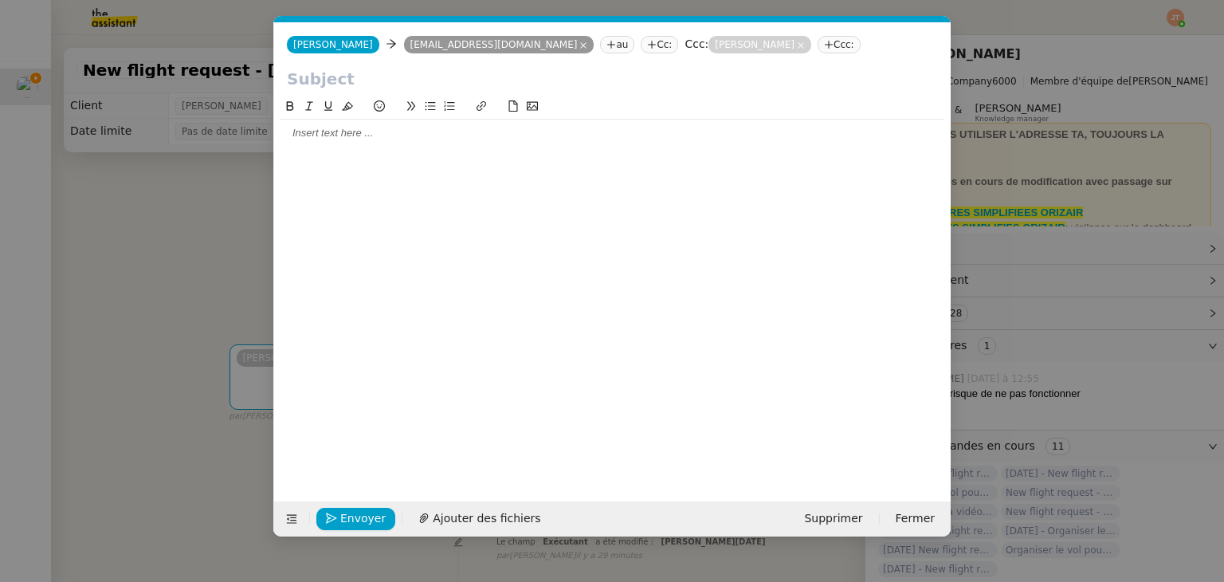
click at [316, 150] on div at bounding box center [613, 286] width 664 height 379
click at [294, 517] on icon at bounding box center [292, 519] width 10 height 9
click at [286, 511] on button at bounding box center [292, 519] width 22 height 22
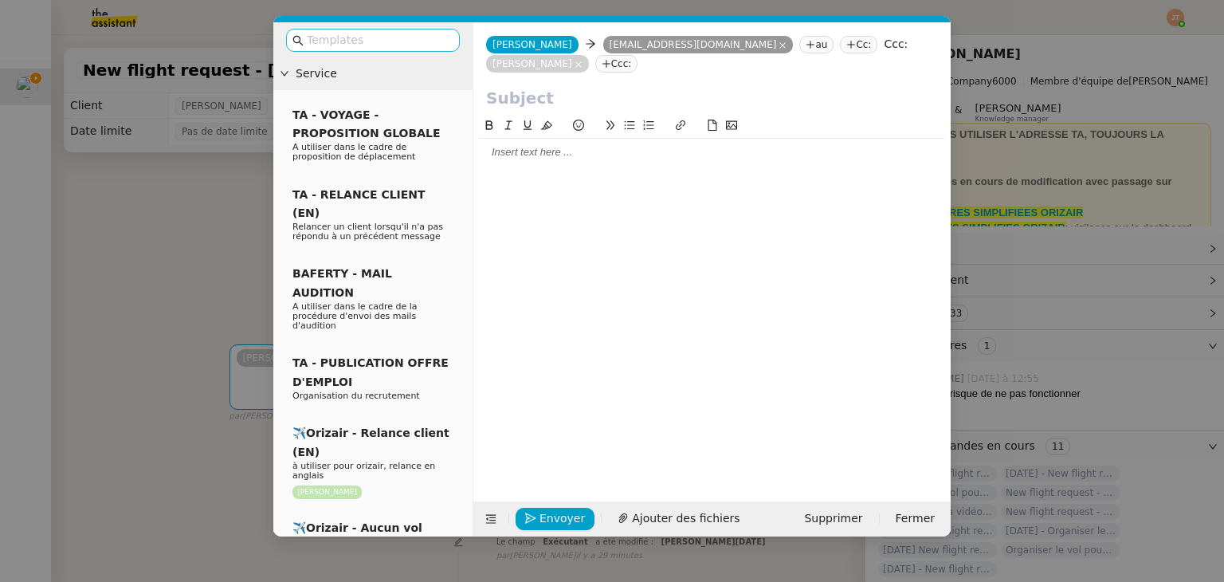
click at [357, 45] on input "text" at bounding box center [378, 40] width 143 height 18
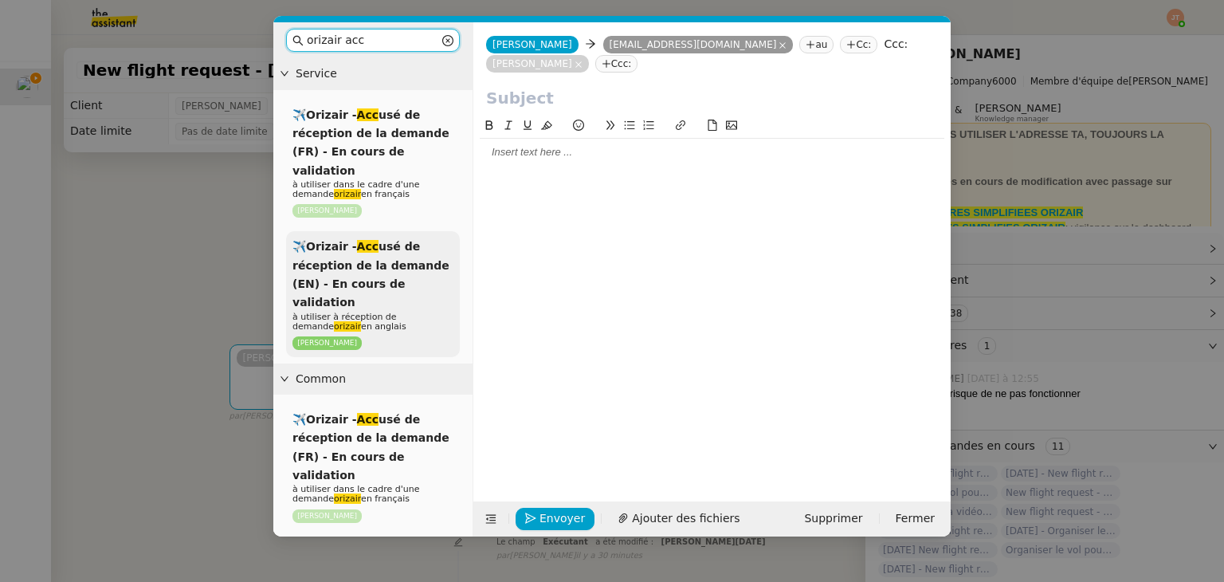
type input "orizair acc"
click at [393, 253] on span "✈️Orizair - Acc usé de réception de la demande (EN) - En cours de validation" at bounding box center [371, 274] width 157 height 69
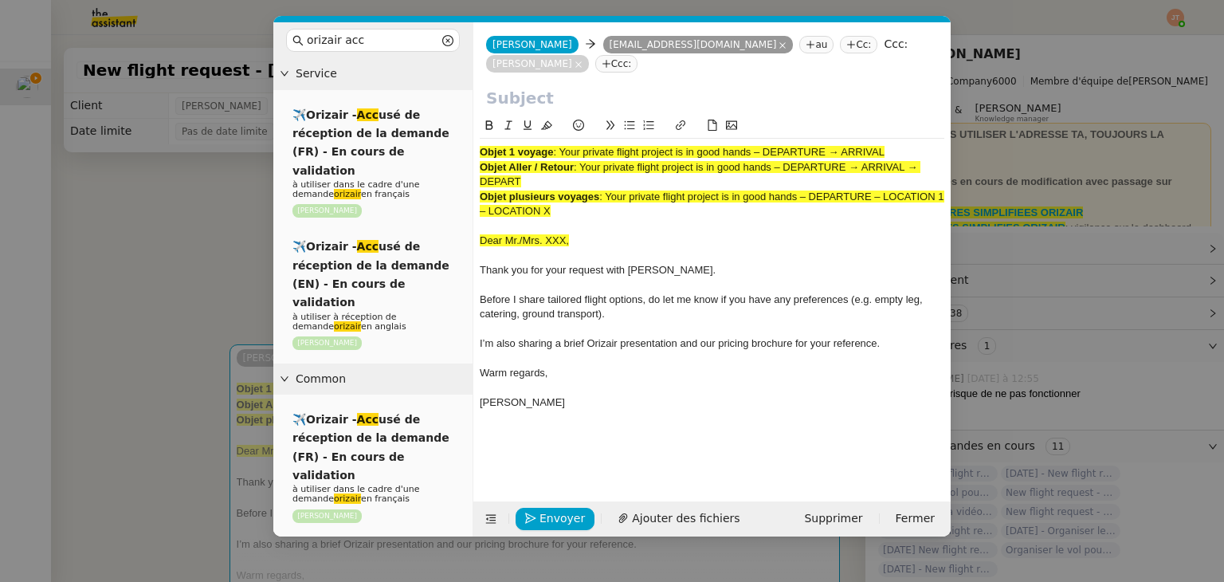
drag, startPoint x: 896, startPoint y: 131, endPoint x: 564, endPoint y: 132, distance: 331.6
click at [564, 145] on div "Objet 1 voyage : Your private flight project is in good hands – DEPARTURE → ARR…" at bounding box center [712, 152] width 465 height 14
copy span "Your private flight project is in good hands – DEPARTURE → ARRIVAL"
click at [548, 86] on input "text" at bounding box center [712, 98] width 452 height 24
paste input "Your private flight project is in good hands – DEPARTURE → ARRIVAL"
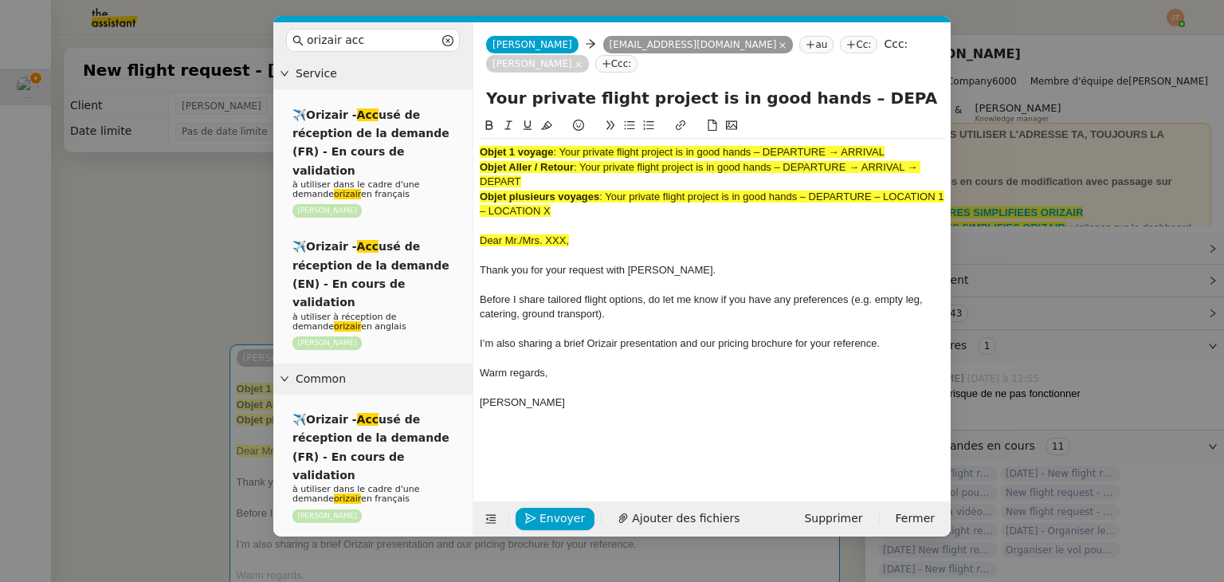
scroll to position [0, 69]
type input "Your private flight project is in good hands – DEPARTURE → ARRIVAL"
drag, startPoint x: 571, startPoint y: 193, endPoint x: 462, endPoint y: 126, distance: 127.4
click at [462, 126] on nz-layout "orizair acc Service ✈️Orizair - Acc usé de réception de la demande (FR) - En co…" at bounding box center [612, 279] width 678 height 514
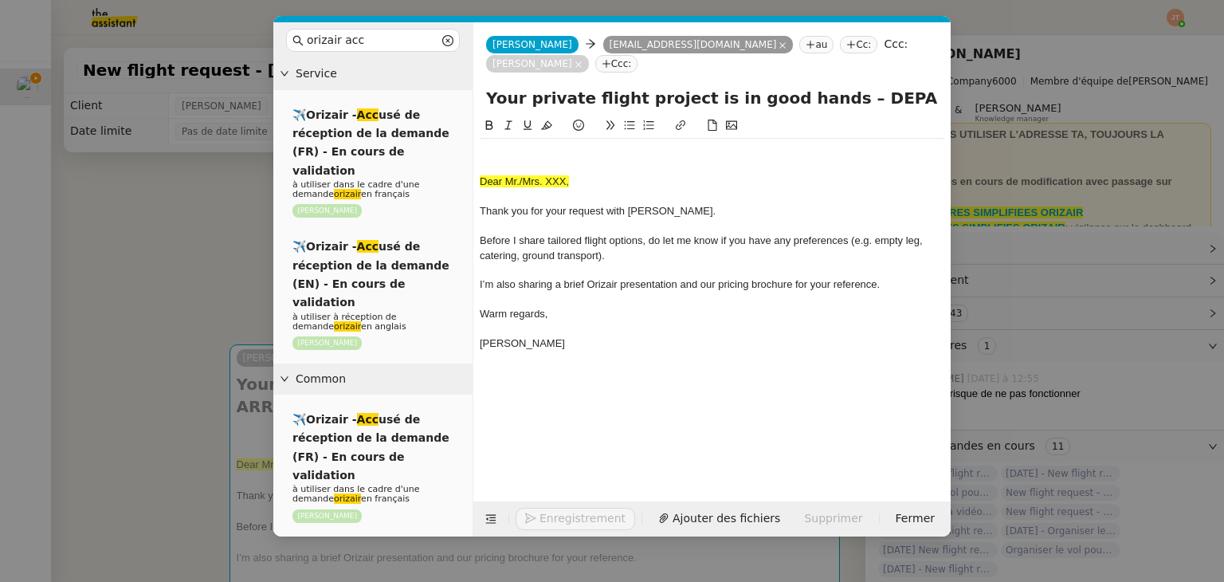
click at [481, 175] on span "Dear Mr./Mrs. XXX," at bounding box center [524, 181] width 89 height 12
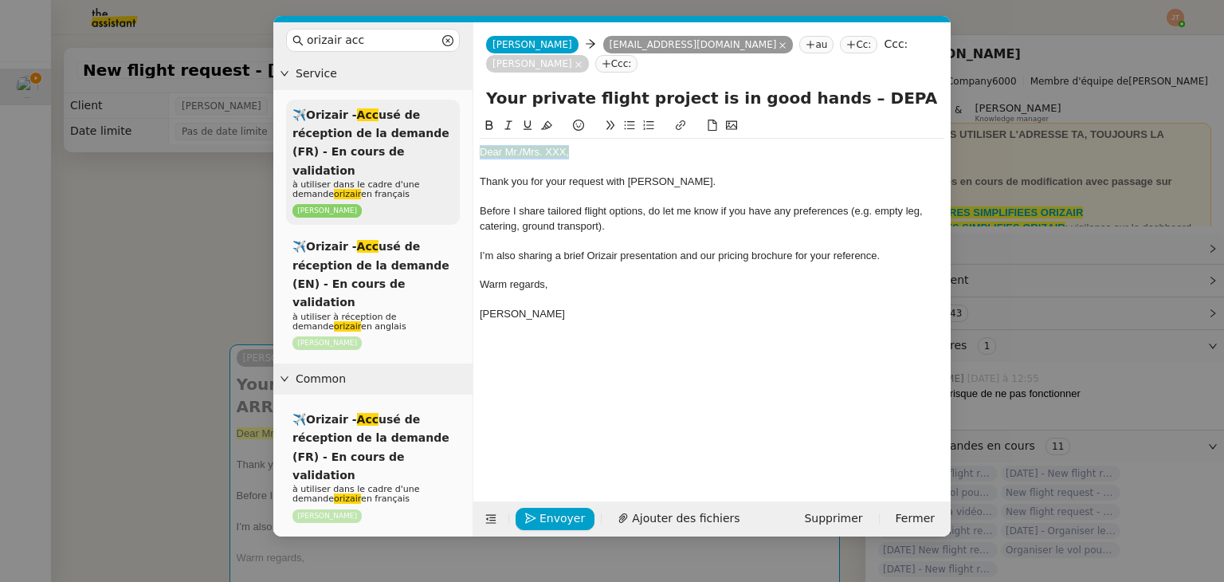
drag, startPoint x: 536, startPoint y: 134, endPoint x: 445, endPoint y: 135, distance: 90.9
click at [445, 135] on nz-layout "orizair acc Service ✈️Orizair - Acc usé de réception de la demande (FR) - En co…" at bounding box center [612, 279] width 678 height 514
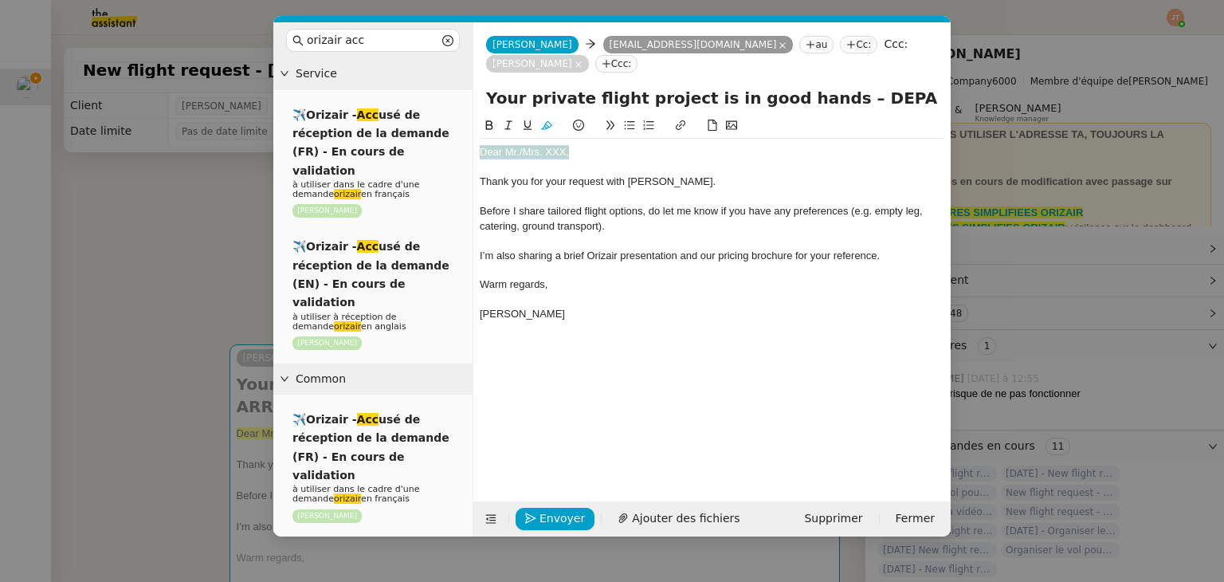
click at [545, 120] on icon at bounding box center [546, 125] width 11 height 11
click at [568, 145] on div "Dear Mr./Mrs. XXX," at bounding box center [712, 152] width 465 height 14
click at [663, 521] on span "Ajouter des fichiers" at bounding box center [686, 518] width 108 height 18
click at [633, 517] on span "Ajouter des fichiers" at bounding box center [686, 518] width 108 height 18
click at [175, 301] on nz-modal-container "orizair acc Service ✈️Orizair - Acc usé de réception de la demande (FR) - En co…" at bounding box center [612, 291] width 1224 height 582
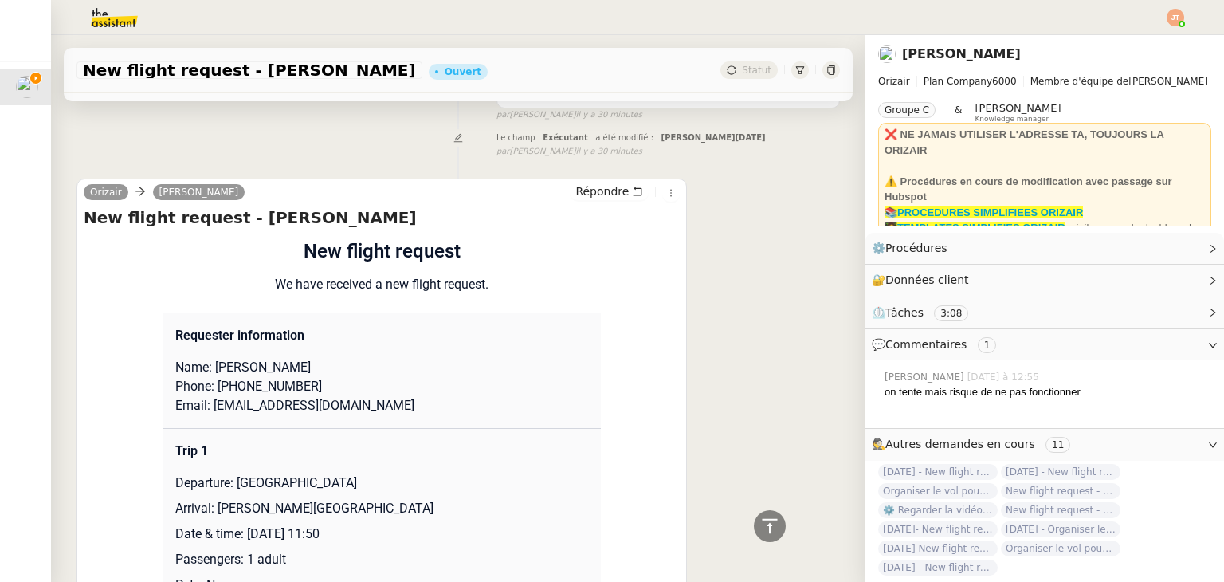
scroll to position [797, 0]
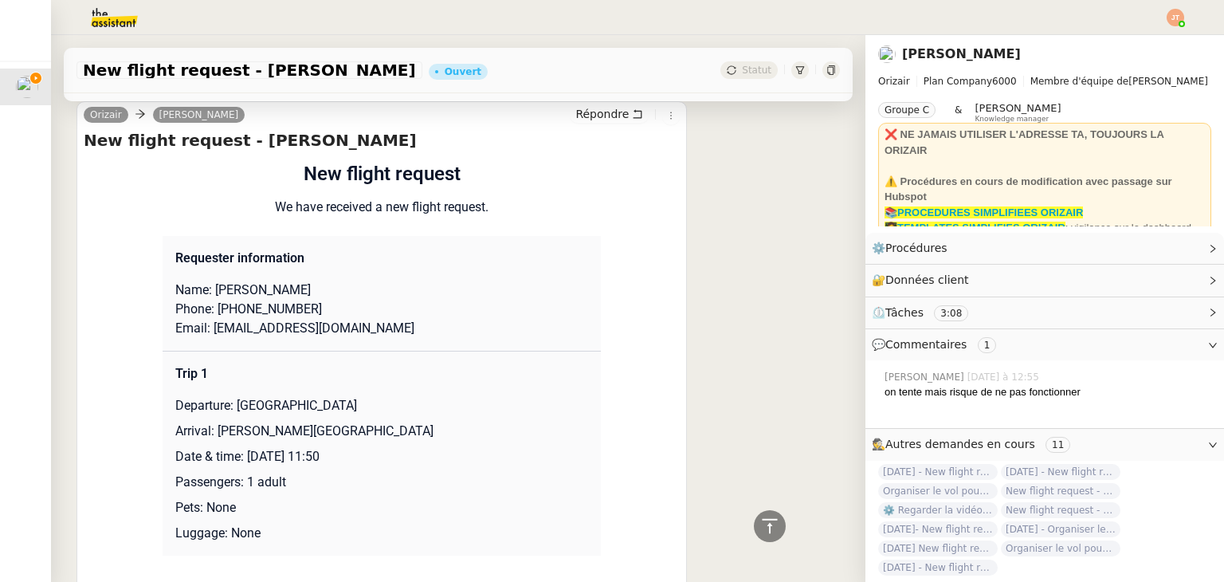
drag, startPoint x: 382, startPoint y: 387, endPoint x: 230, endPoint y: 386, distance: 152.3
click at [230, 396] on p "Departure: [GEOGRAPHIC_DATA]" at bounding box center [381, 405] width 413 height 19
copy p "[GEOGRAPHIC_DATA]"
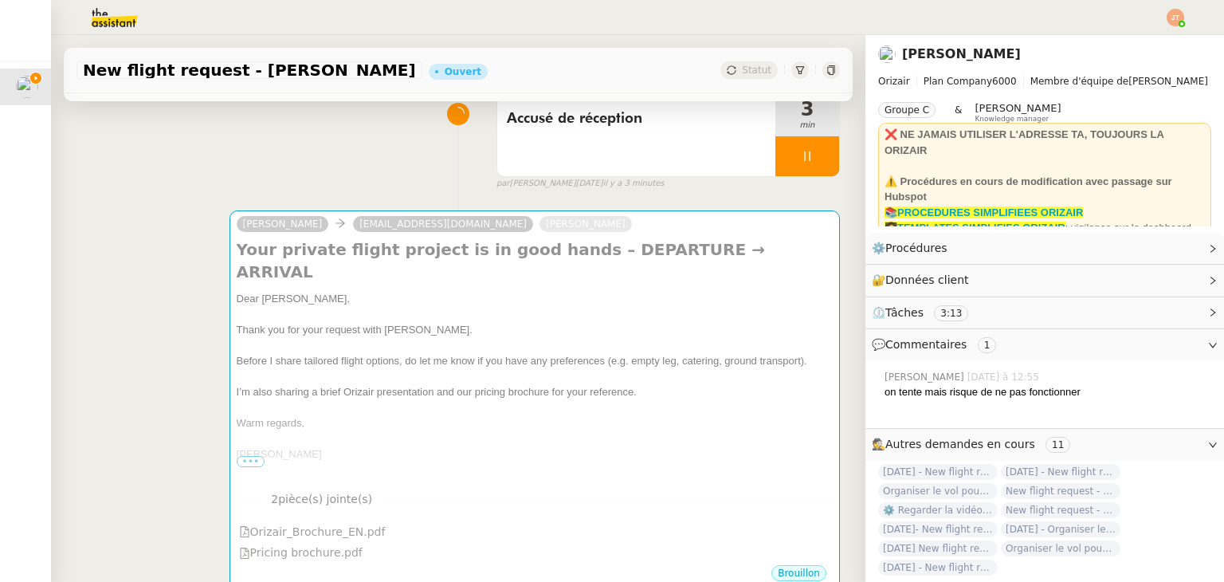
scroll to position [0, 0]
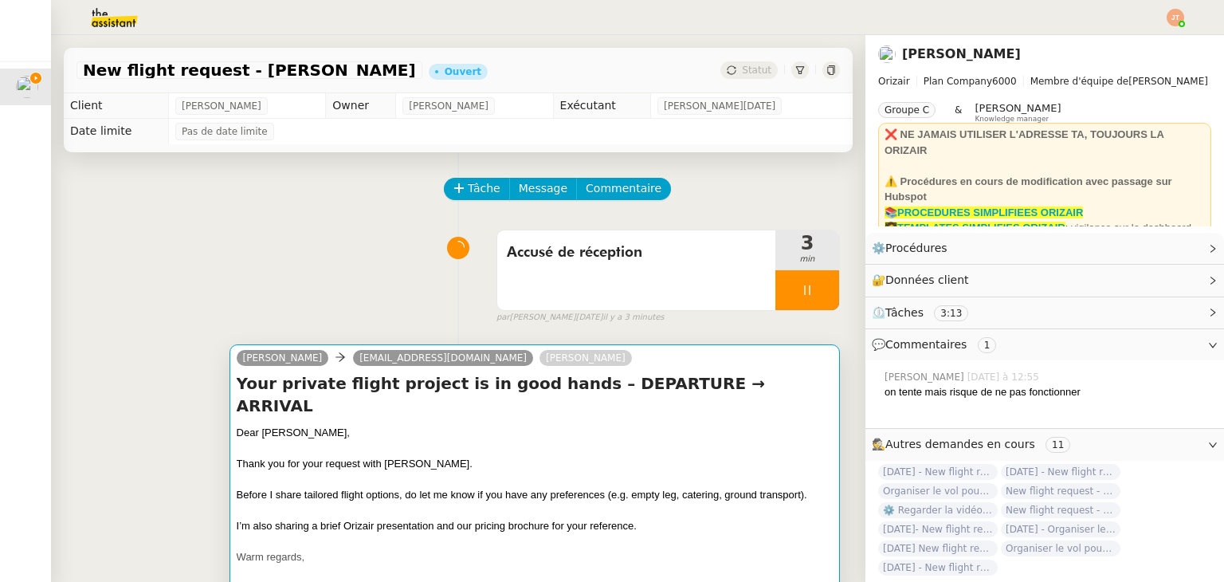
click at [477, 425] on div "Dear [PERSON_NAME]," at bounding box center [535, 433] width 596 height 16
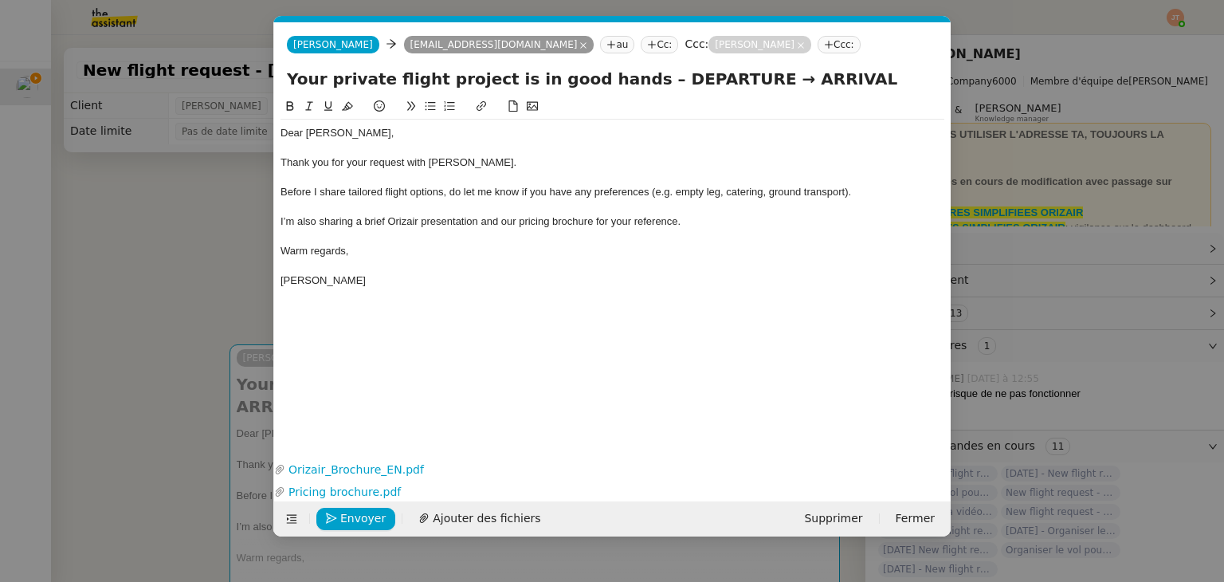
scroll to position [0, 83]
drag, startPoint x: 624, startPoint y: 77, endPoint x: 711, endPoint y: 71, distance: 87.1
click at [711, 71] on input "Your private flight project is in good hands – DEPARTURE → ARRIVAL" at bounding box center [612, 79] width 651 height 24
paste input "[GEOGRAPHIC_DATA]"
type input "Your private flight project is in good hands – [GEOGRAPHIC_DATA] → ARRIVAL"
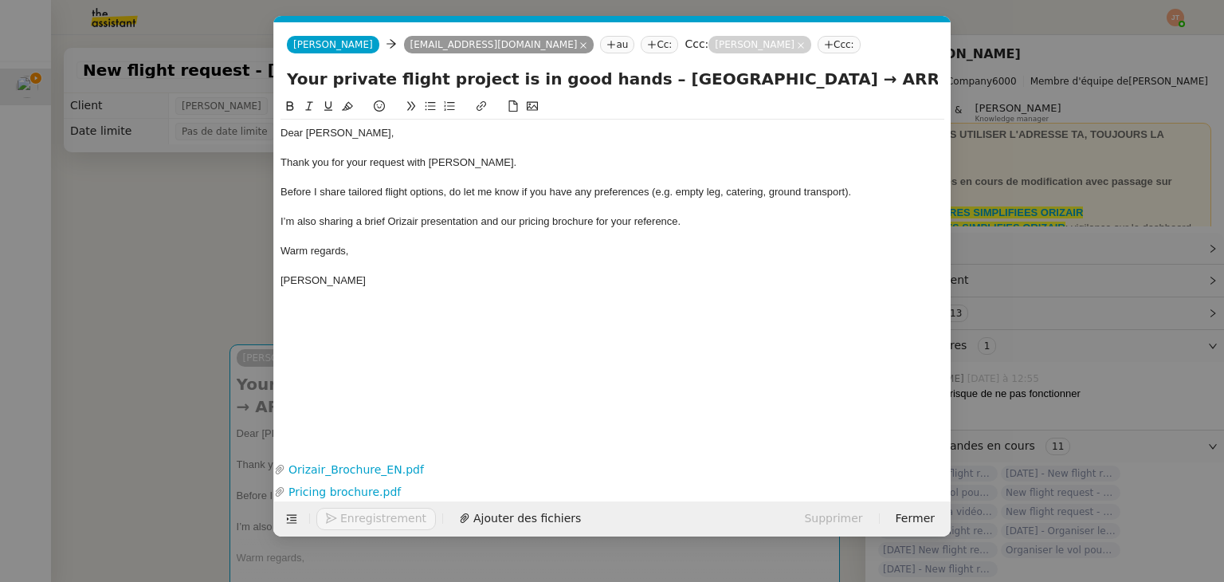
click at [247, 241] on nz-modal-container "orizair acc Service ✈️Orizair - Acc usé de réception de la demande (FR) - En co…" at bounding box center [612, 291] width 1224 height 582
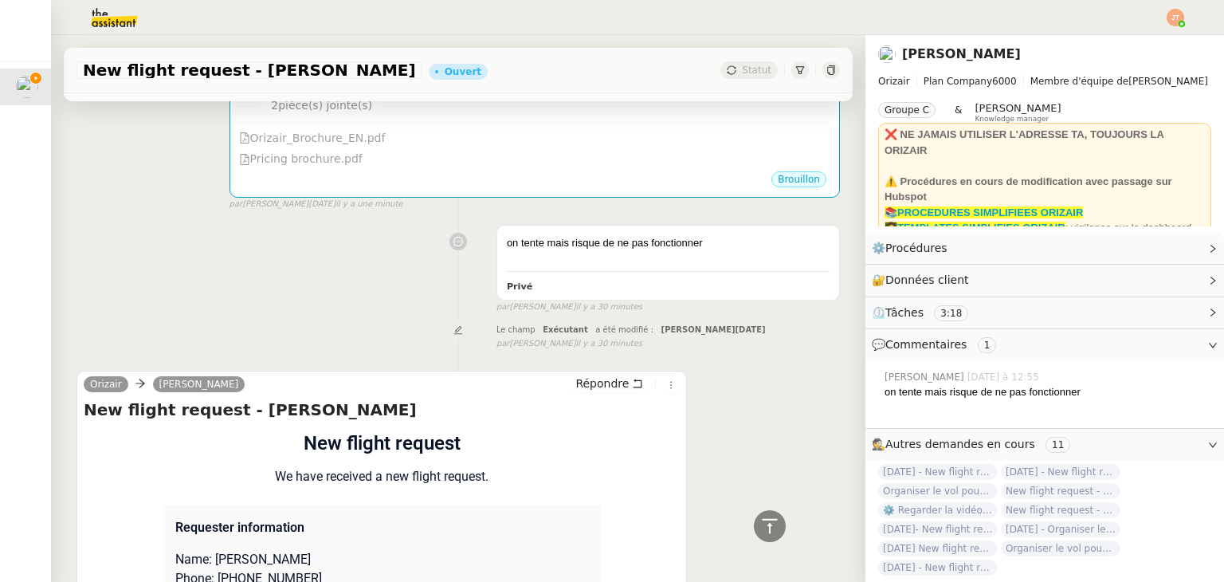
scroll to position [796, 0]
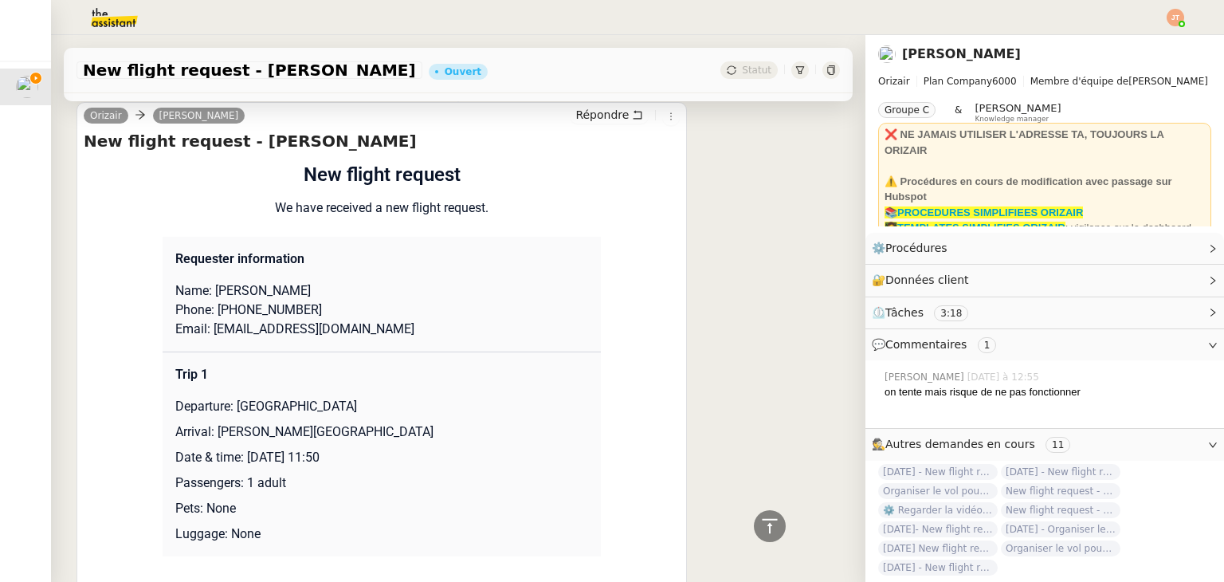
drag, startPoint x: 438, startPoint y: 433, endPoint x: 212, endPoint y: 443, distance: 226.6
click at [212, 442] on p "Arrival: [PERSON_NAME][GEOGRAPHIC_DATA]" at bounding box center [381, 431] width 413 height 19
copy p "[PERSON_NAME][GEOGRAPHIC_DATA]"
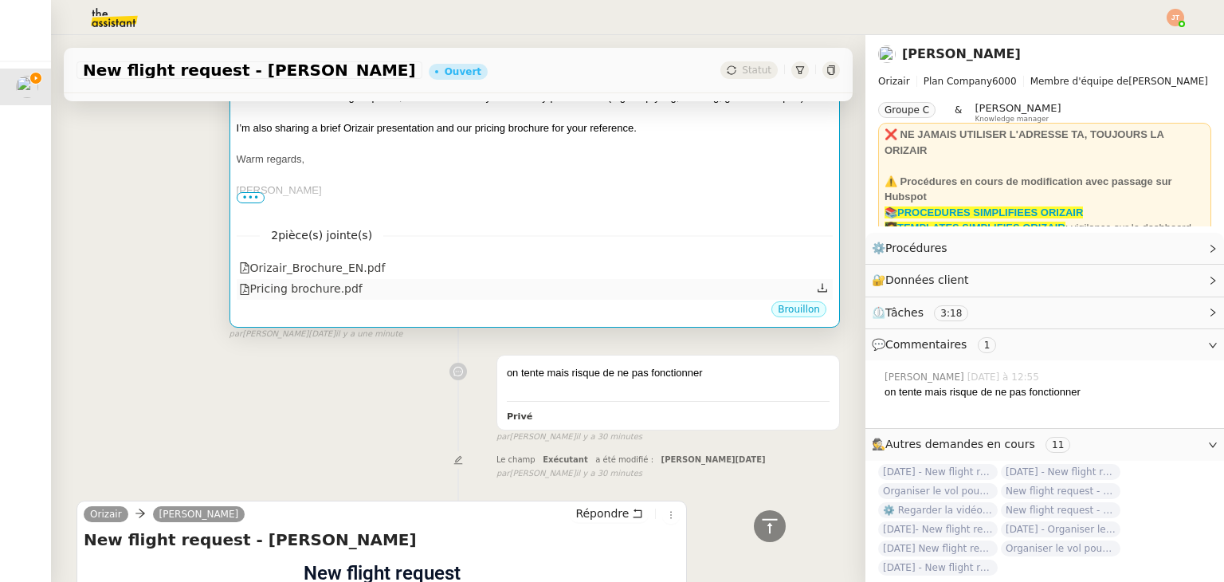
scroll to position [0, 0]
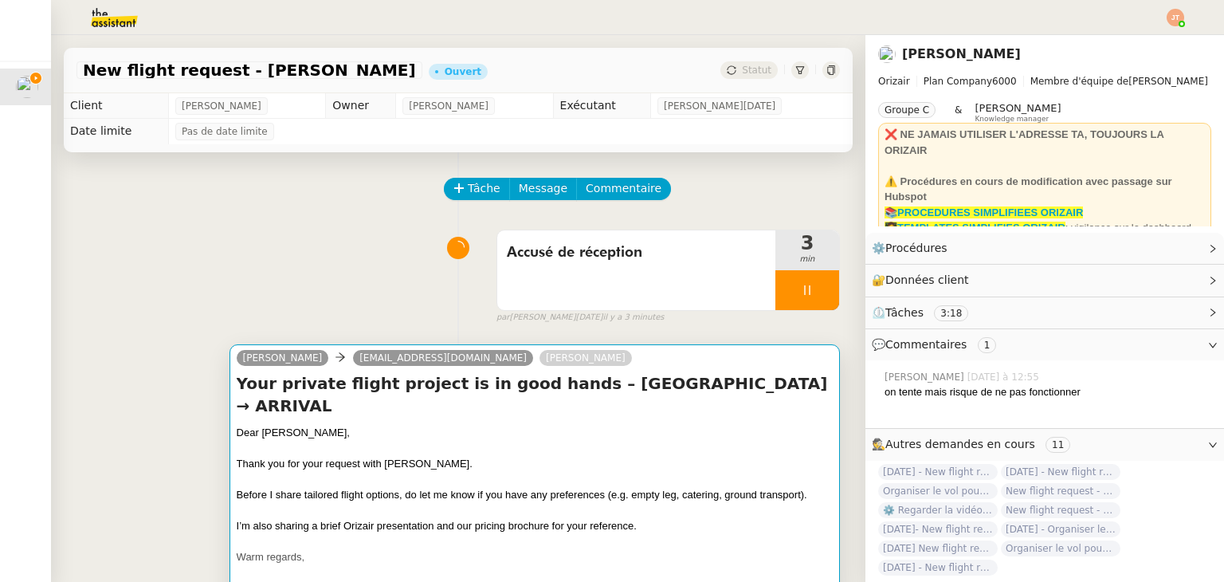
click at [469, 401] on h4 "Your private flight project is in good hands – [GEOGRAPHIC_DATA] → ARRIVAL" at bounding box center [535, 394] width 596 height 45
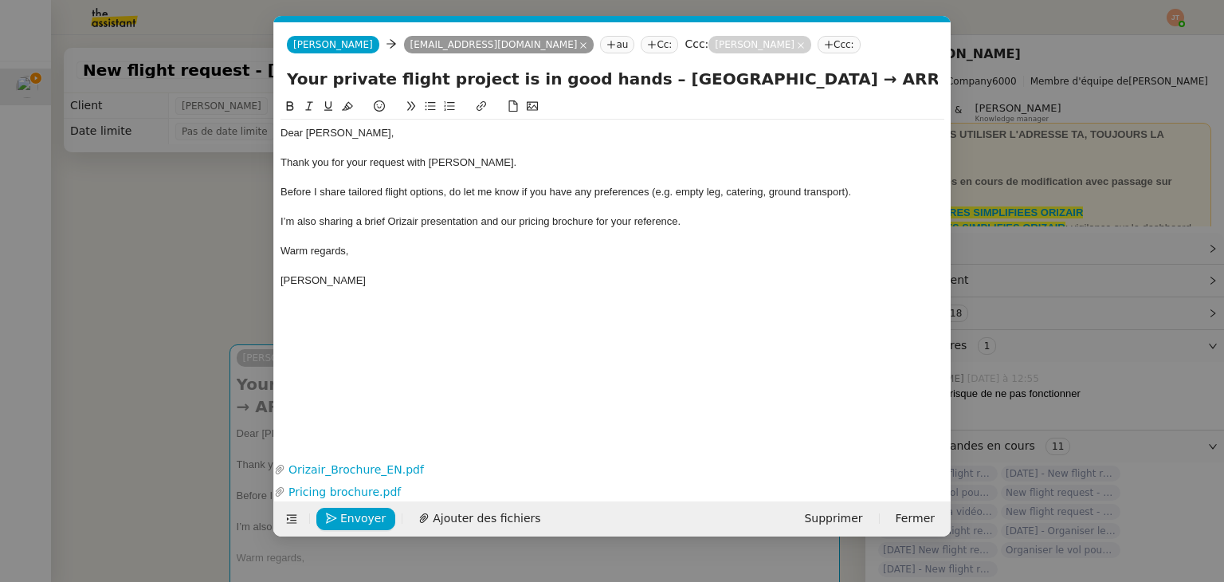
scroll to position [0, 83]
drag, startPoint x: 933, startPoint y: 76, endPoint x: 847, endPoint y: 86, distance: 86.7
click at [847, 86] on input "Your private flight project is in good hands – [GEOGRAPHIC_DATA] → ARRIVAL" at bounding box center [612, 79] width 651 height 24
paste input "[PERSON_NAME][GEOGRAPHIC_DATA]"
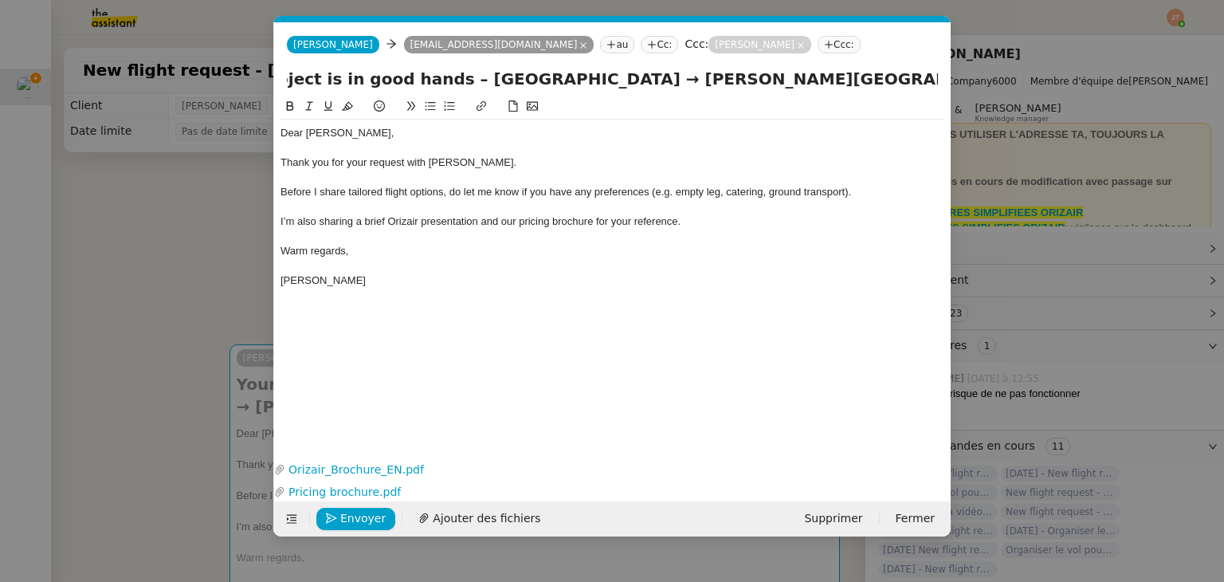
type input "Your private flight project is in good hands – [GEOGRAPHIC_DATA] → [PERSON_NAME…"
click at [494, 182] on div at bounding box center [613, 178] width 664 height 14
click at [349, 517] on span "Envoyer" at bounding box center [362, 518] width 45 height 18
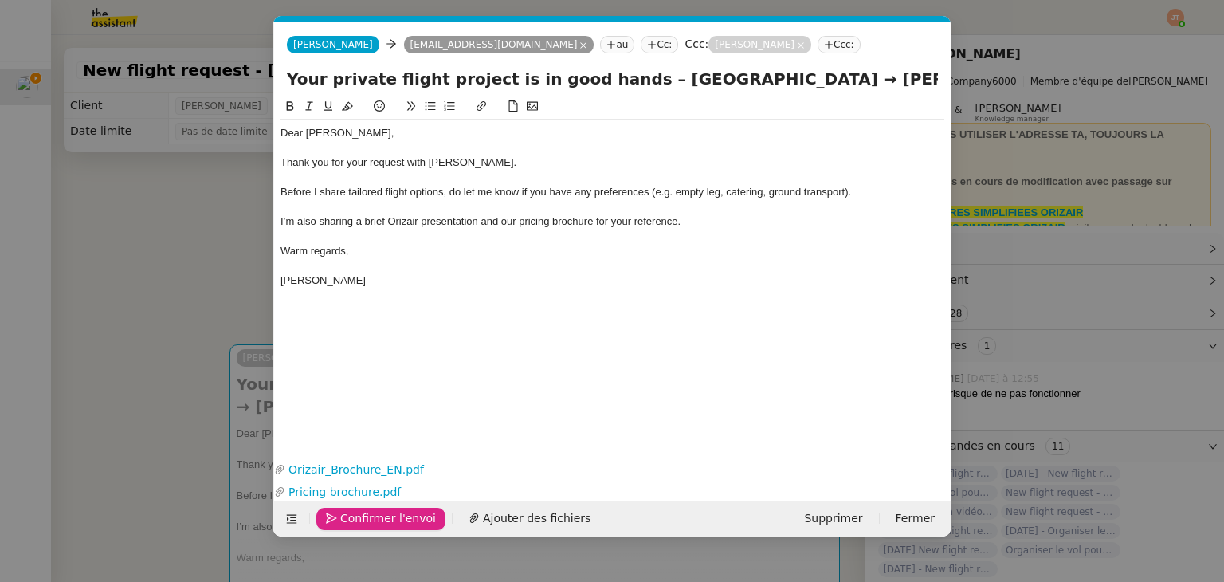
click at [349, 517] on span "Confirmer l'envoi" at bounding box center [388, 518] width 96 height 18
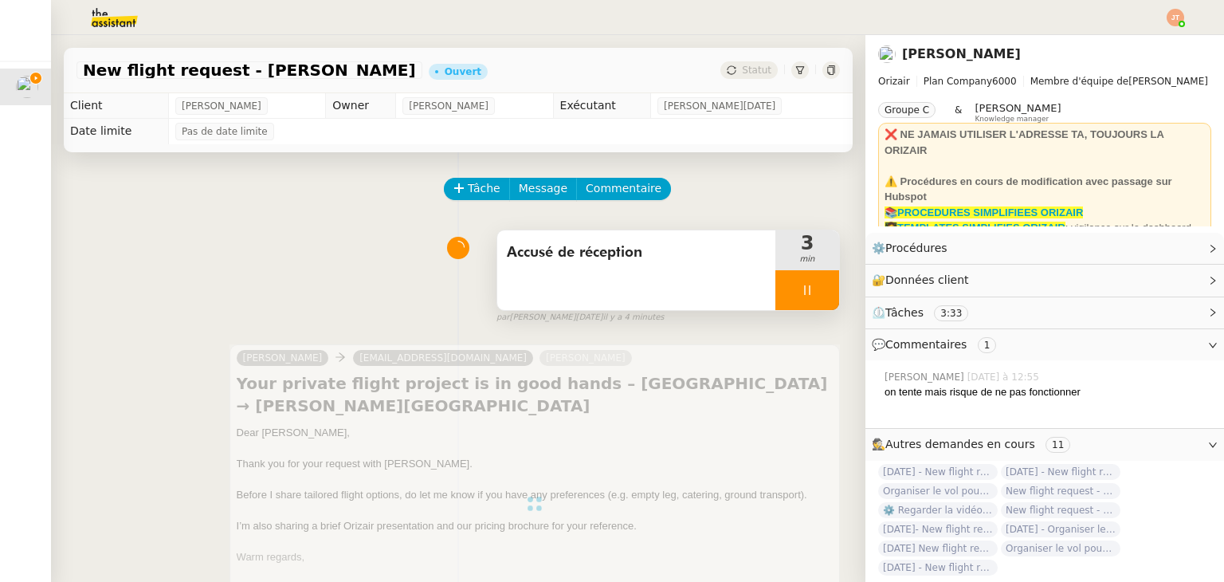
click at [801, 285] on icon at bounding box center [807, 290] width 13 height 13
click at [815, 288] on button at bounding box center [823, 290] width 32 height 40
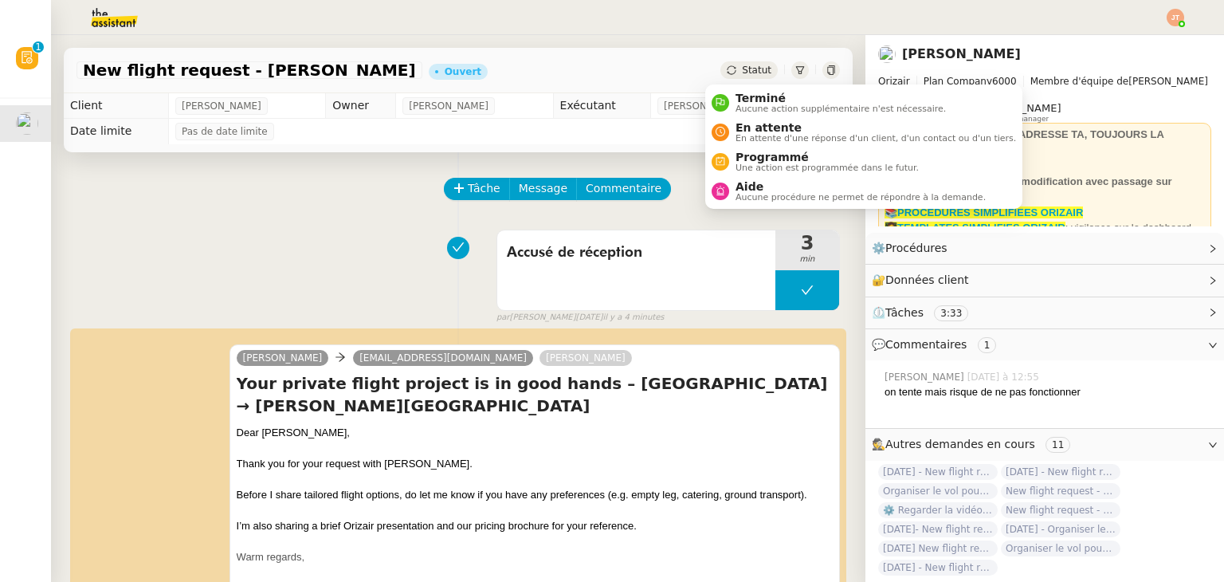
click at [742, 68] on span "Statut" at bounding box center [756, 70] width 29 height 11
click at [768, 158] on span "Programmé" at bounding box center [827, 157] width 183 height 13
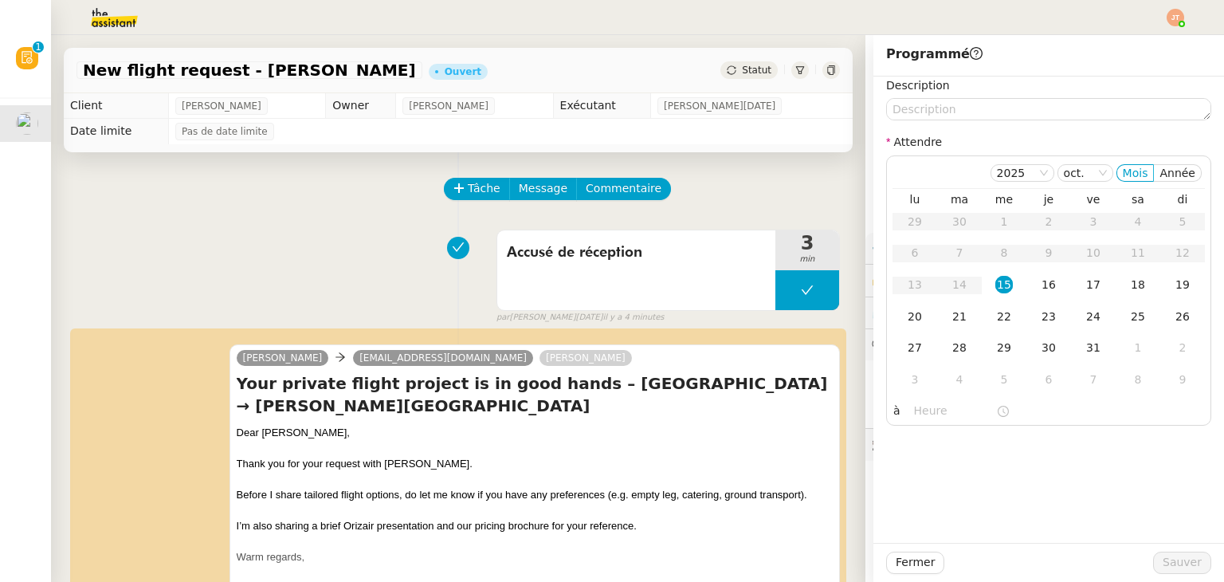
click at [924, 122] on div "Description Attendre [DATE] Mois Année lu ma me je ve sa di 29 30 1 2 3 4 5 6 7…" at bounding box center [1048, 251] width 325 height 349
click at [917, 114] on textarea at bounding box center [1048, 109] width 325 height 22
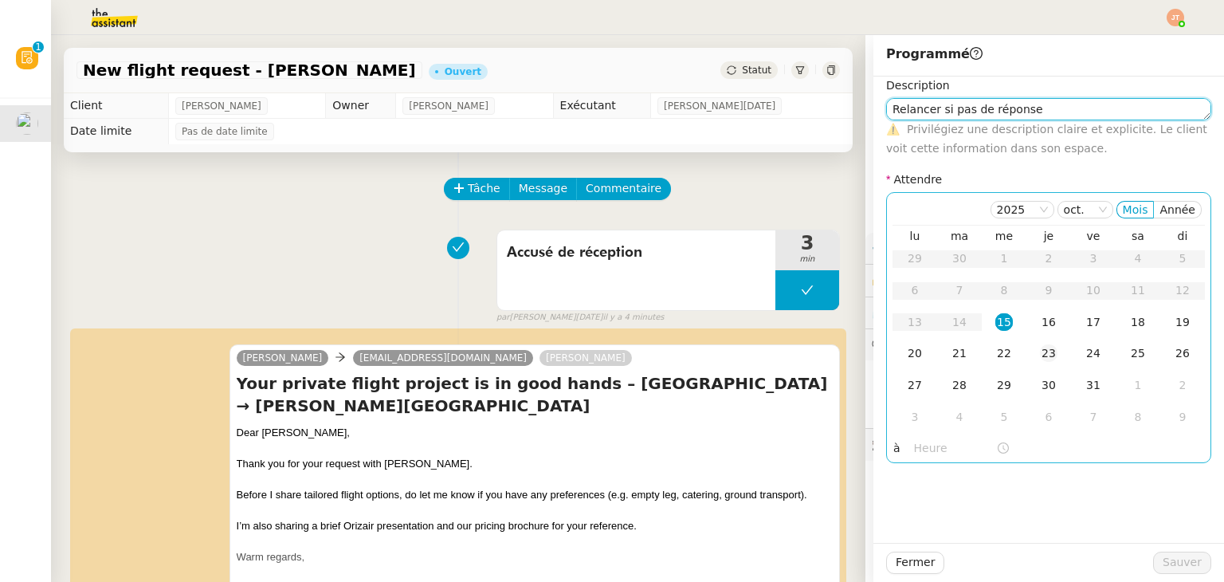
type textarea "Relancer si pas de réponse"
click at [1047, 339] on td "23" at bounding box center [1049, 354] width 45 height 32
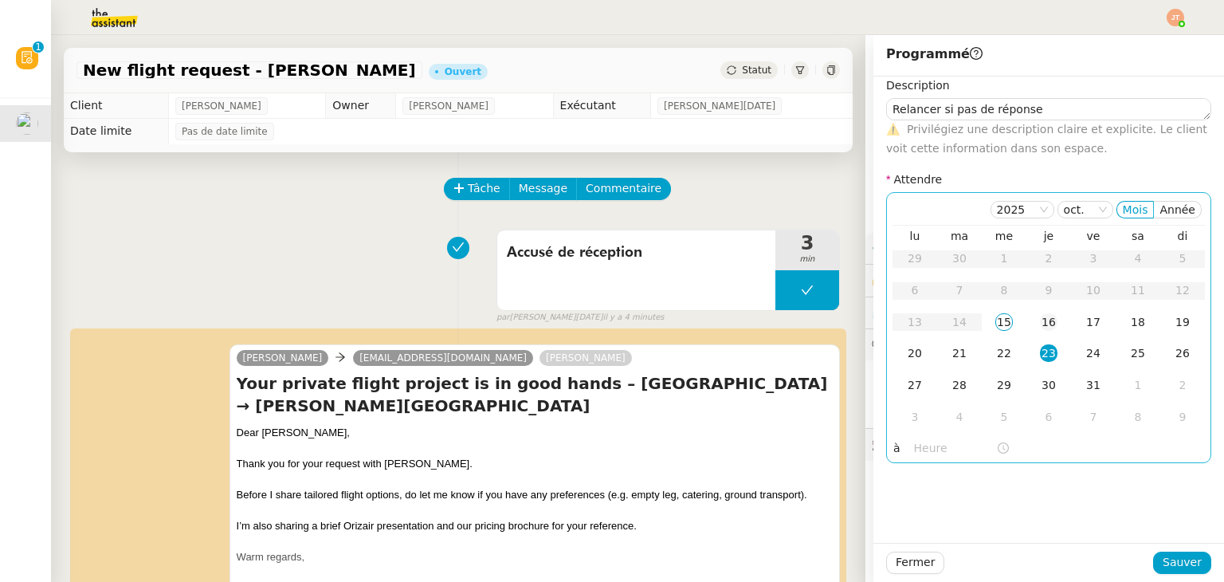
click at [1040, 323] on div "16" at bounding box center [1049, 322] width 18 height 18
click at [921, 444] on input "text" at bounding box center [955, 448] width 82 height 18
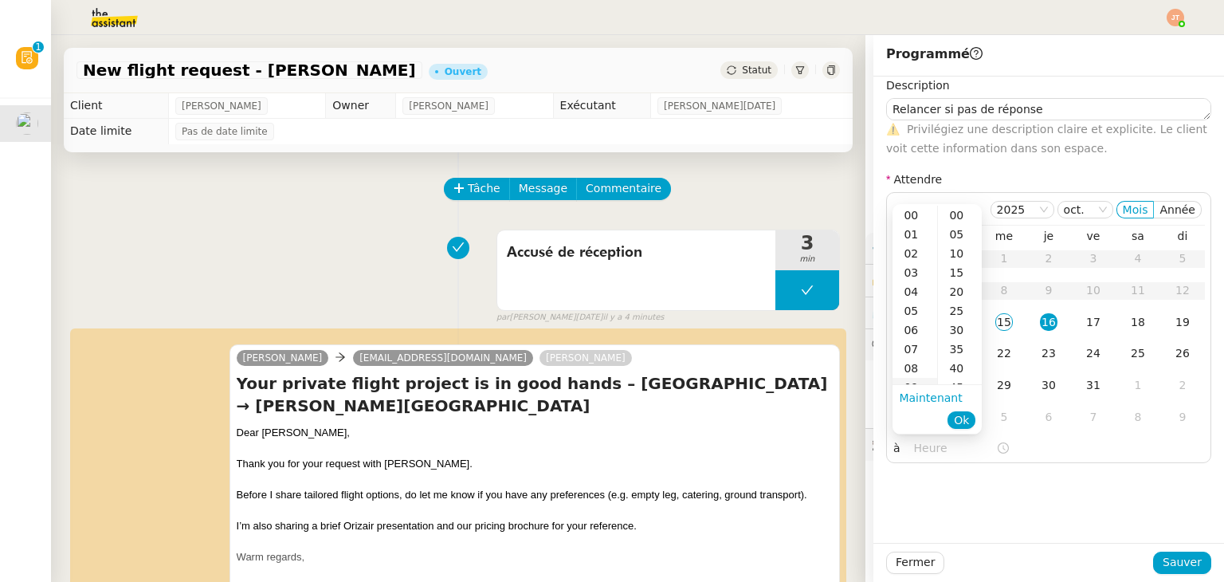
click at [913, 380] on div "09" at bounding box center [915, 387] width 45 height 19
click at [960, 219] on div "00" at bounding box center [960, 215] width 44 height 19
click at [958, 367] on div "40" at bounding box center [960, 368] width 44 height 19
type input "09:40"
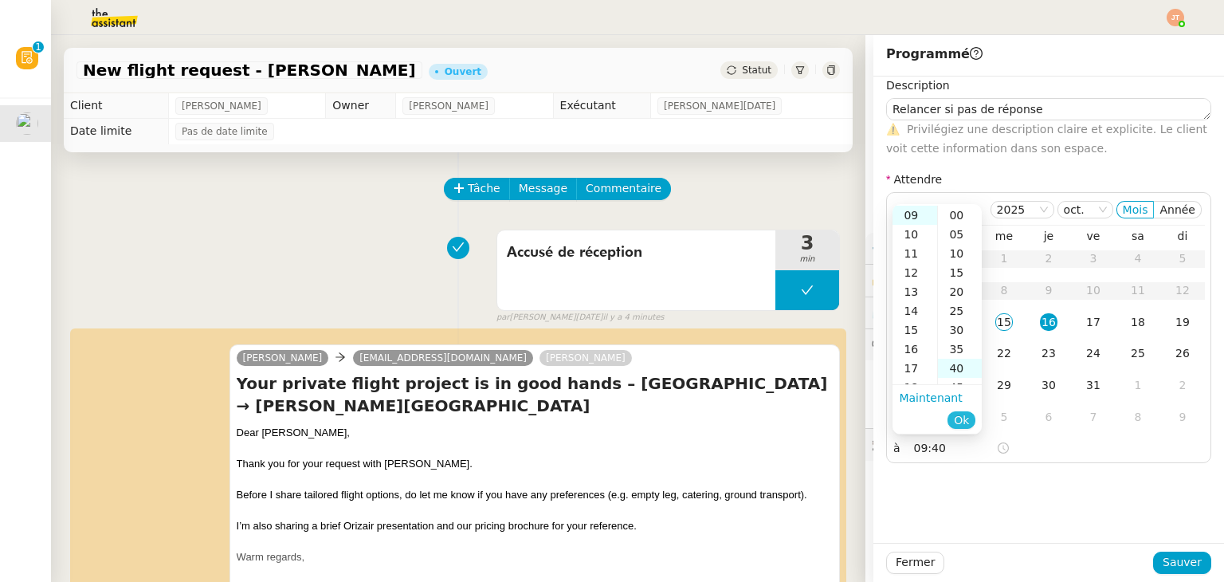
scroll to position [153, 0]
click at [964, 430] on li "Ok" at bounding box center [962, 420] width 28 height 22
click at [964, 415] on span "Ok" at bounding box center [961, 420] width 15 height 16
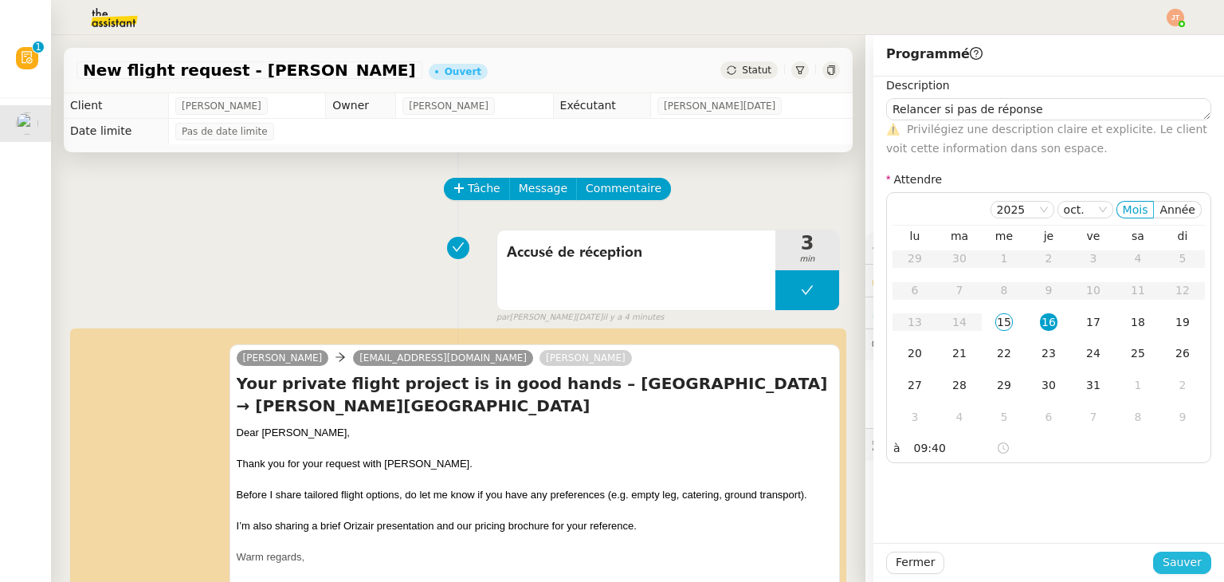
click at [1169, 569] on span "Sauver" at bounding box center [1182, 562] width 39 height 18
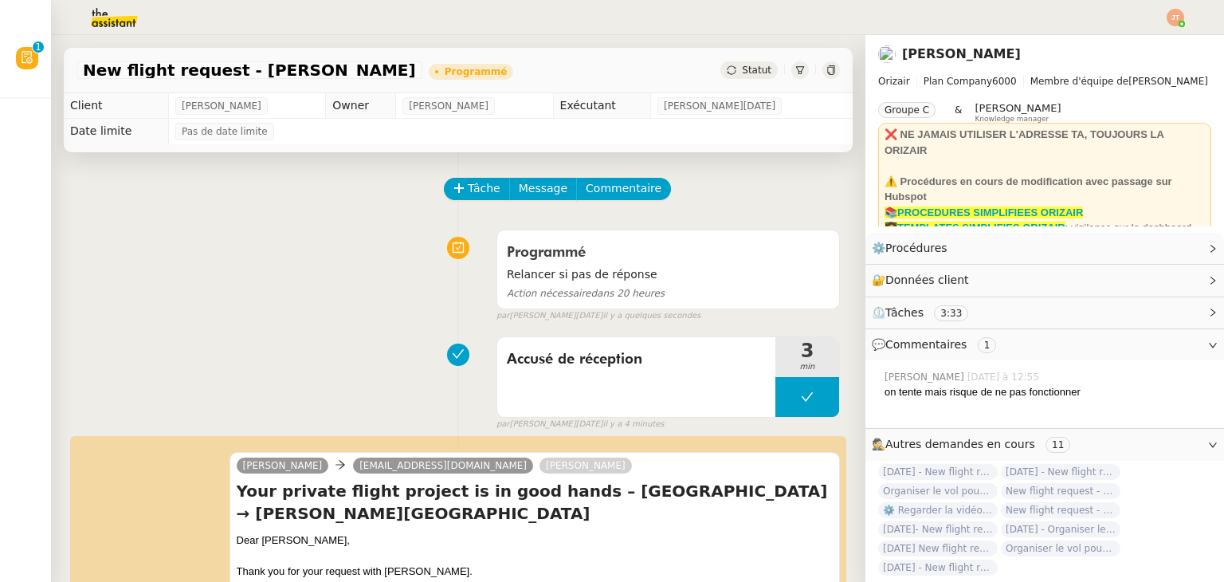
click at [1168, 17] on img at bounding box center [1176, 18] width 18 height 18
click at [1148, 42] on li "Suivi" at bounding box center [1133, 45] width 104 height 22
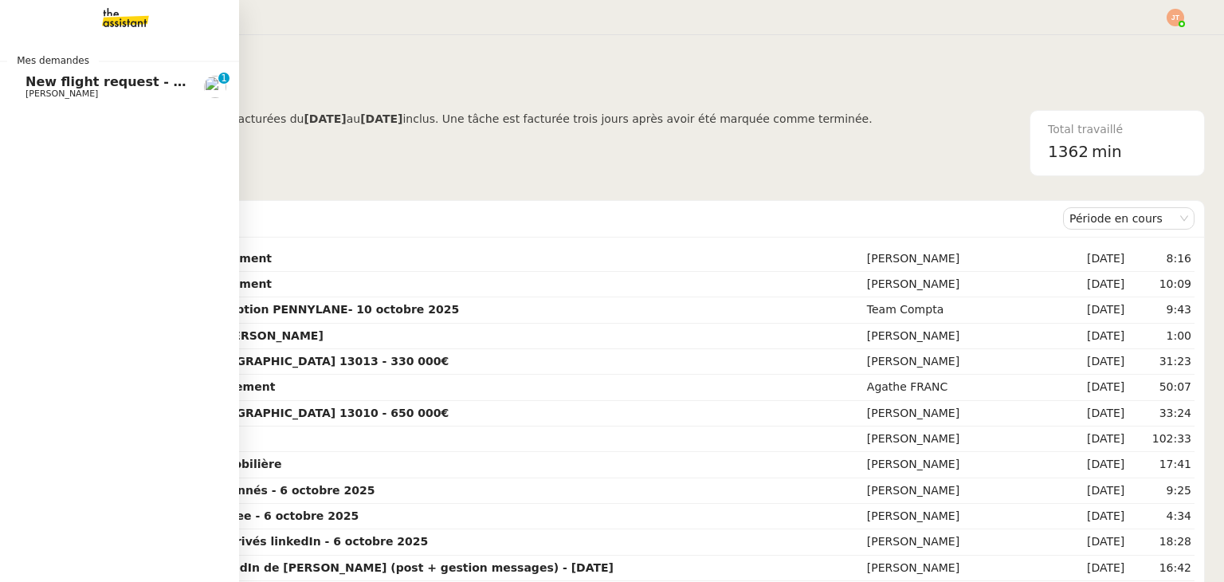
click at [27, 77] on span "New flight request - [PERSON_NAME]" at bounding box center [159, 81] width 266 height 15
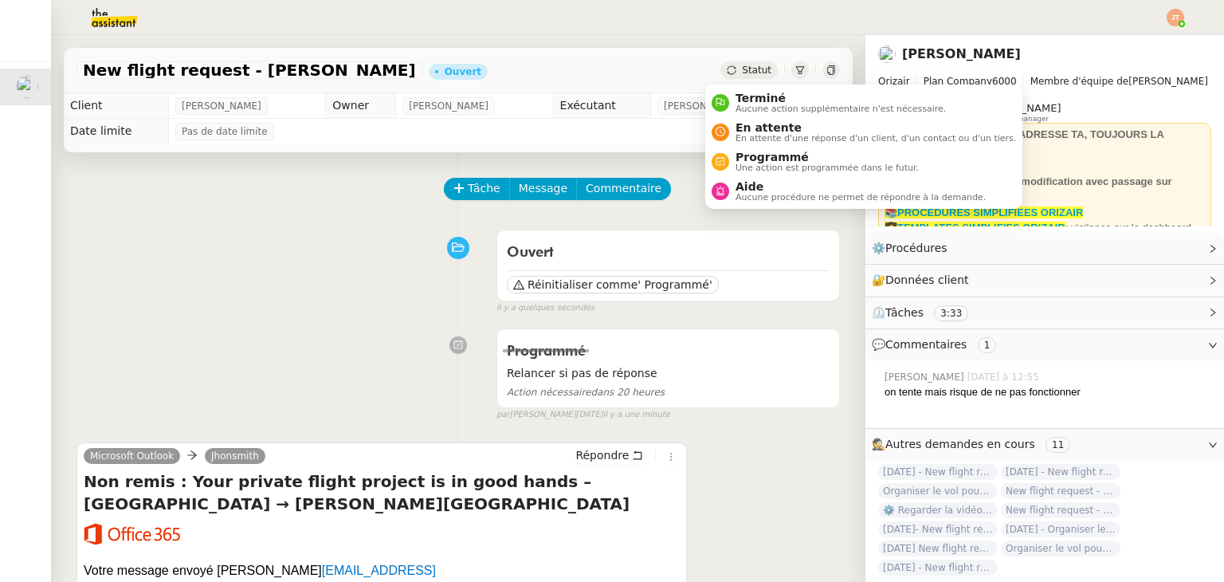
click at [742, 73] on span "Statut" at bounding box center [756, 70] width 29 height 11
click at [745, 96] on span "Terminé" at bounding box center [841, 98] width 210 height 13
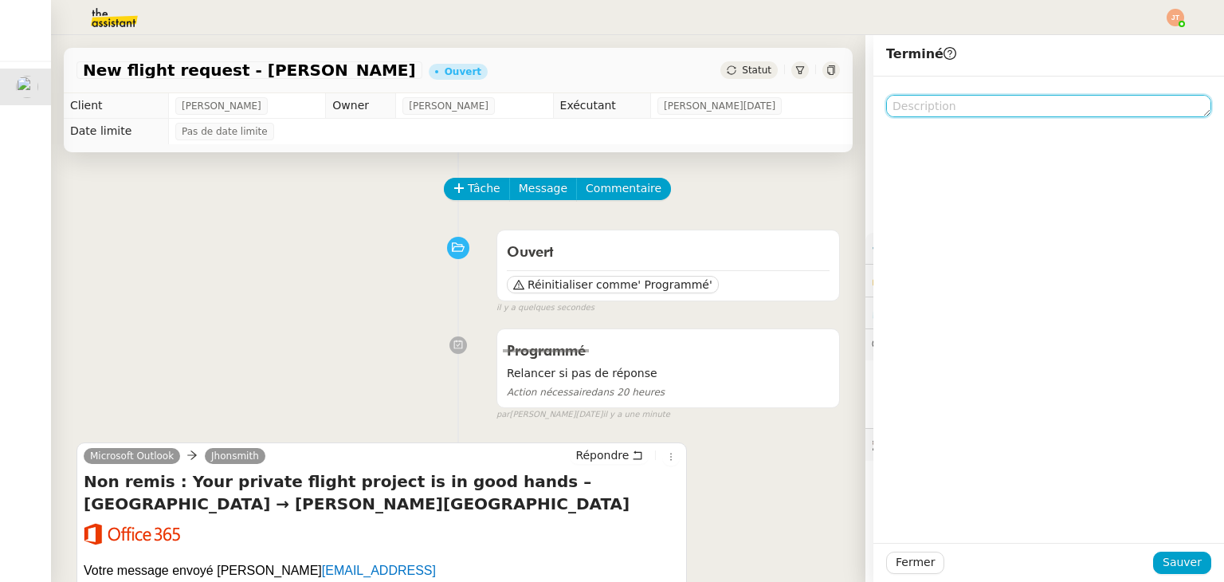
click at [909, 106] on textarea at bounding box center [1048, 106] width 325 height 22
type textarea "n"
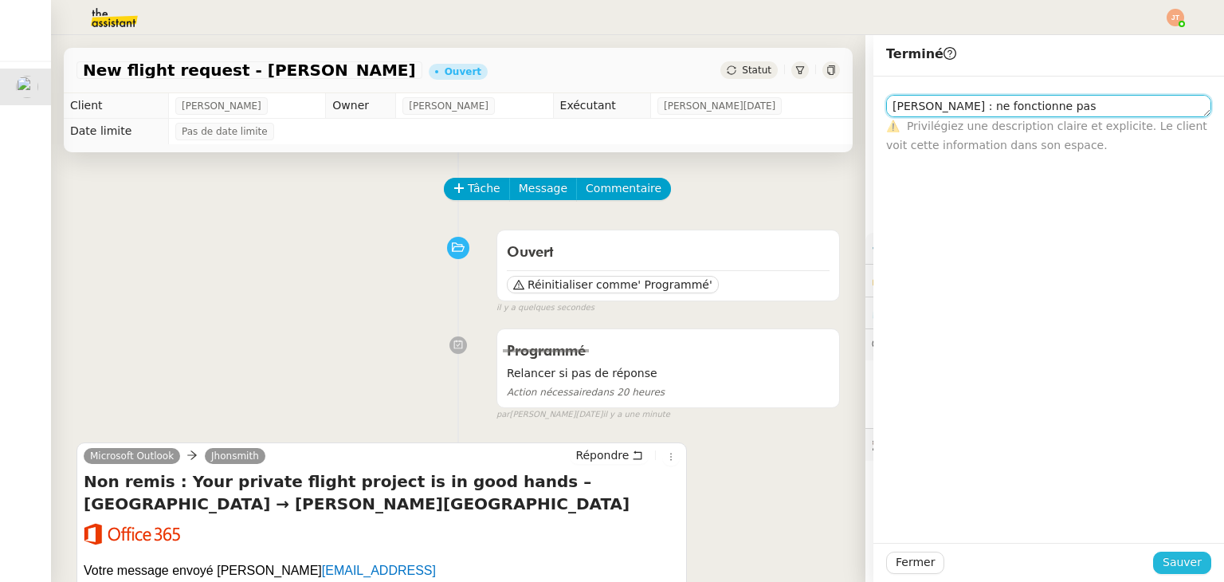
type textarea "[PERSON_NAME] : ne fonctionne pas"
click at [1176, 568] on span "Sauver" at bounding box center [1182, 562] width 39 height 18
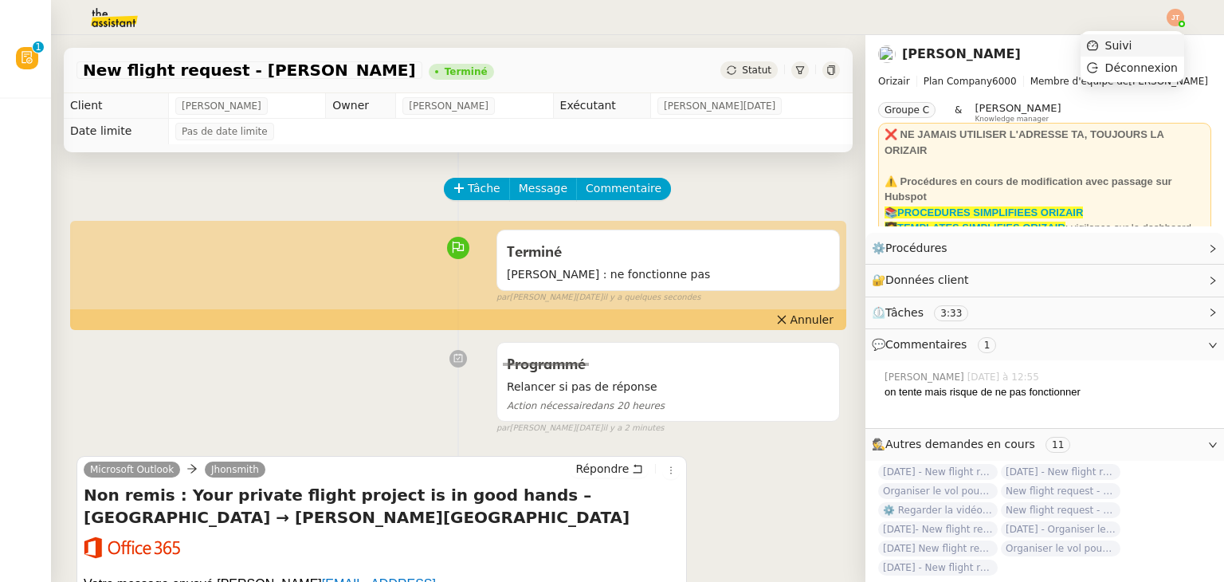
click at [1129, 45] on span "Suivi" at bounding box center [1119, 45] width 27 height 13
